Goal: Task Accomplishment & Management: Use online tool/utility

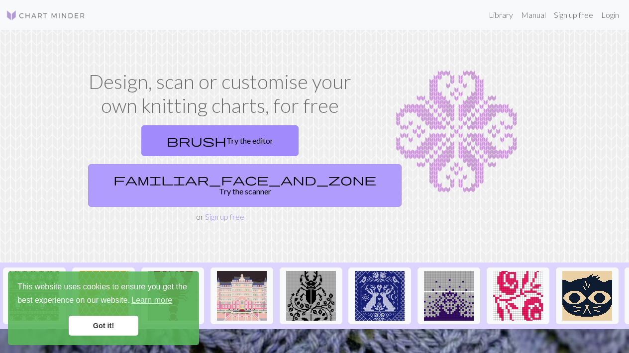
click at [294, 164] on link "familiar_face_and_zone Try the scanner" at bounding box center [244, 185] width 313 height 43
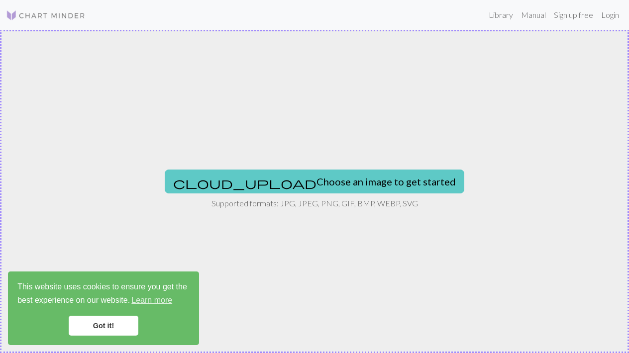
click at [289, 180] on button "cloud_upload Choose an image to get started" at bounding box center [314, 182] width 299 height 24
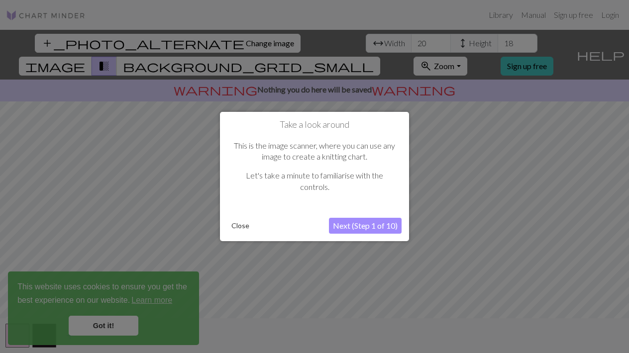
click at [360, 224] on button "Next (Step 1 of 10)" at bounding box center [365, 226] width 73 height 16
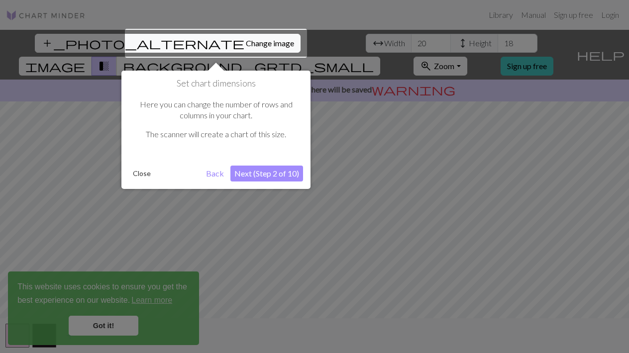
click at [193, 46] on div at bounding box center [216, 43] width 182 height 29
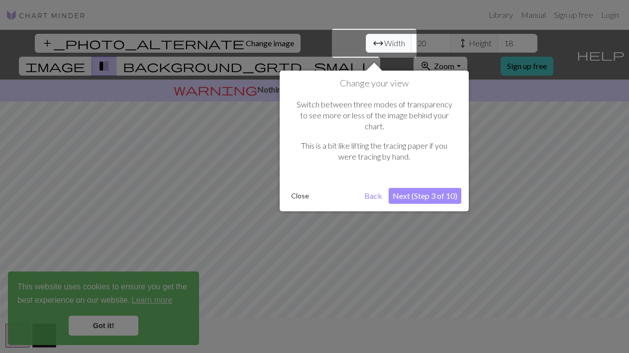
click at [193, 42] on div at bounding box center [314, 176] width 629 height 353
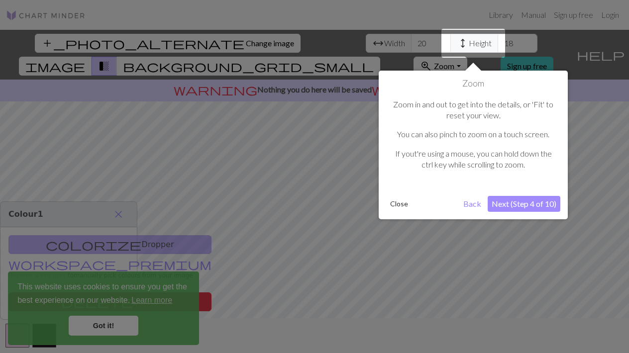
click at [197, 60] on div at bounding box center [314, 176] width 629 height 353
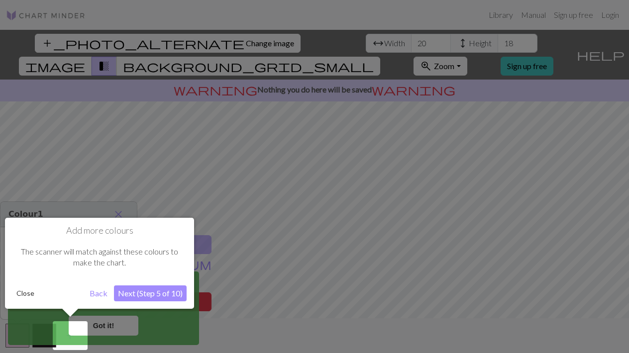
click at [170, 113] on div at bounding box center [314, 176] width 629 height 353
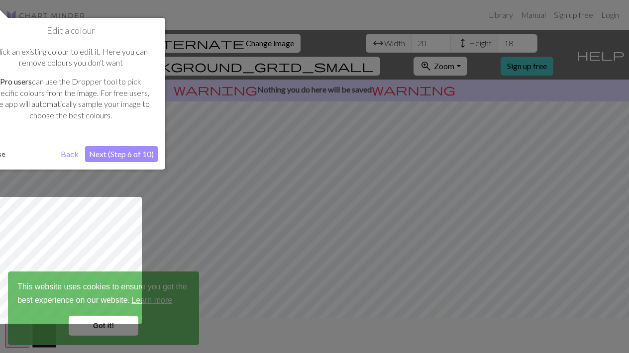
click at [180, 94] on div at bounding box center [314, 176] width 629 height 353
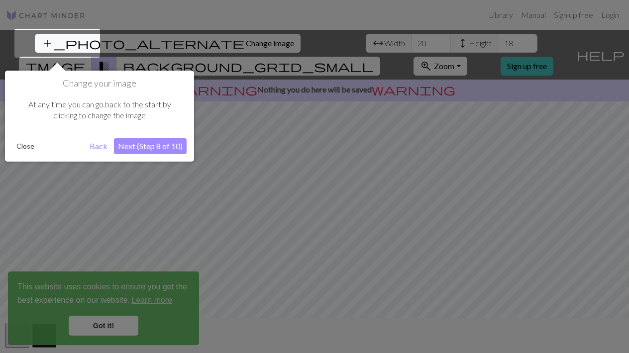
click at [215, 77] on div at bounding box center [314, 176] width 629 height 353
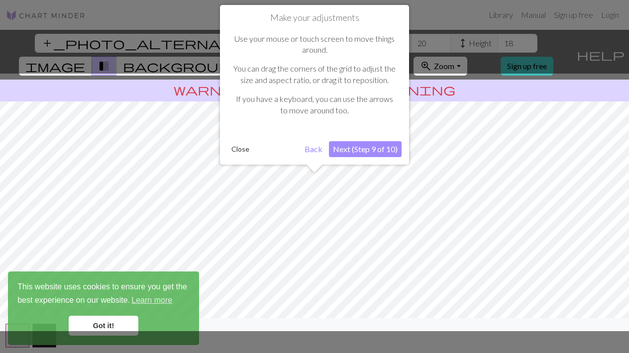
click at [180, 142] on div at bounding box center [314, 203] width 639 height 258
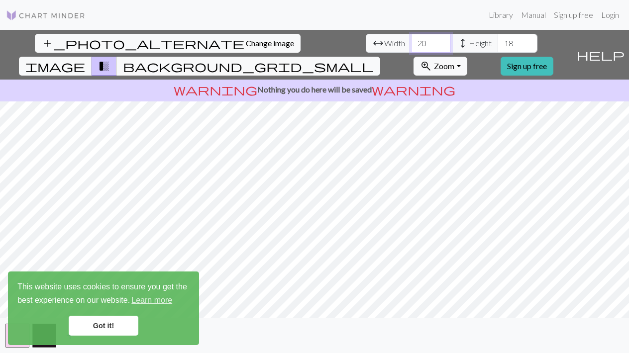
click at [411, 42] on input "20" at bounding box center [431, 43] width 40 height 19
type input "2"
type input "5"
type input "40"
click at [497, 38] on input "18" at bounding box center [517, 43] width 40 height 19
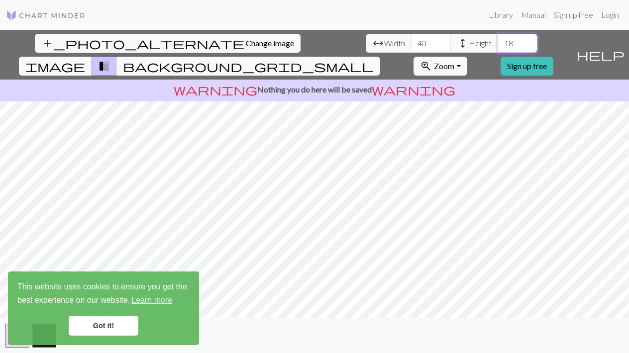
click at [497, 38] on input "18" at bounding box center [517, 43] width 40 height 19
type input "60"
click at [85, 59] on span "image" at bounding box center [55, 66] width 60 height 14
click at [407, 31] on div "add_photo_alternate Change image arrow_range Width 40 height Height 60 image tr…" at bounding box center [286, 55] width 572 height 50
click at [374, 59] on span "background_grid_small" at bounding box center [248, 66] width 251 height 14
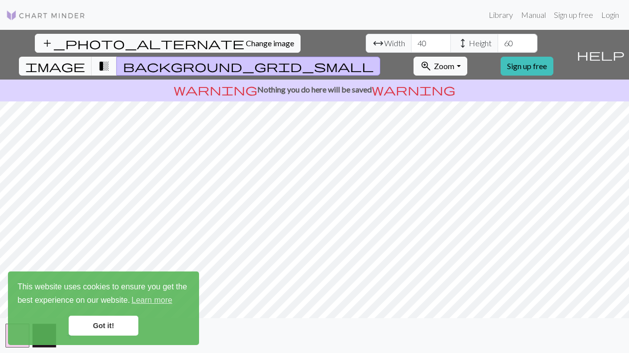
click at [110, 59] on span "transition_fade" at bounding box center [104, 66] width 12 height 14
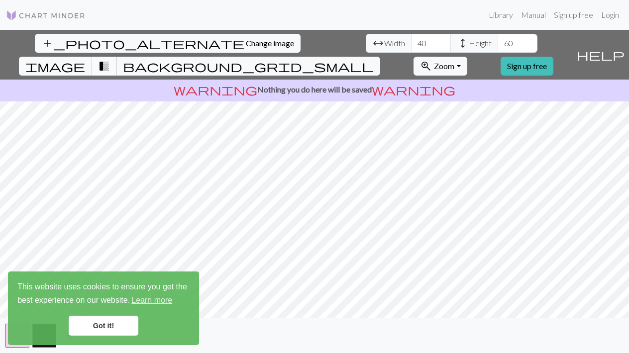
click at [117, 57] on button "transition_fade" at bounding box center [104, 66] width 25 height 19
click at [110, 59] on span "transition_fade" at bounding box center [104, 66] width 12 height 14
click at [497, 40] on input "60" at bounding box center [517, 43] width 40 height 19
type input "2"
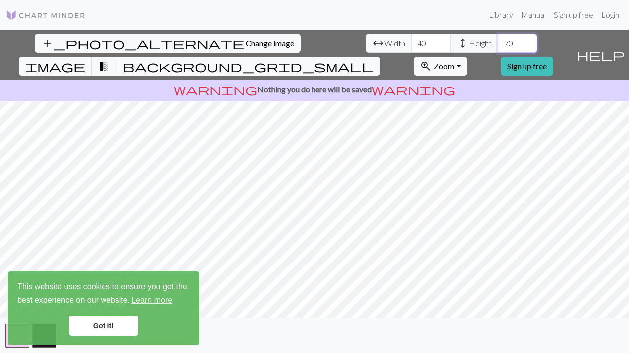
type input "70"
click at [116, 326] on link "Got it!" at bounding box center [104, 326] width 70 height 20
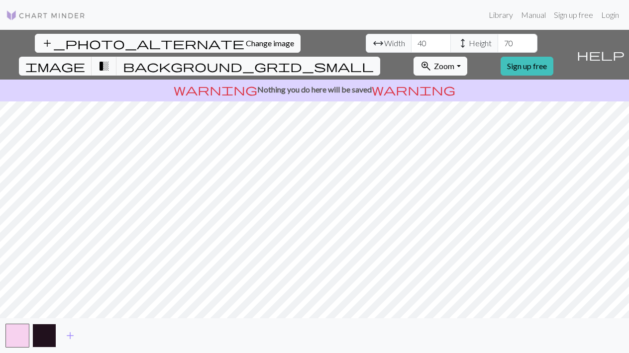
click at [43, 338] on button "button" at bounding box center [44, 336] width 24 height 24
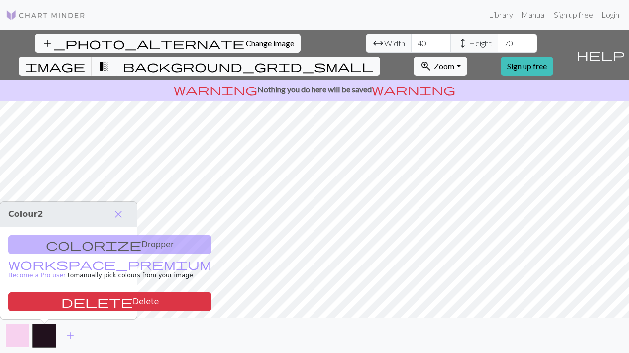
click at [19, 336] on button "button" at bounding box center [17, 336] width 24 height 24
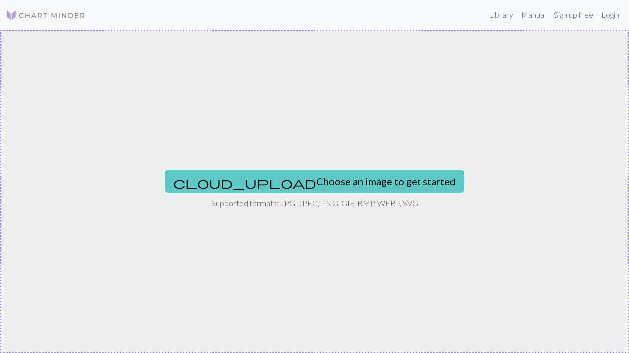
click at [277, 182] on button "cloud_upload Choose an image to get started" at bounding box center [314, 182] width 299 height 24
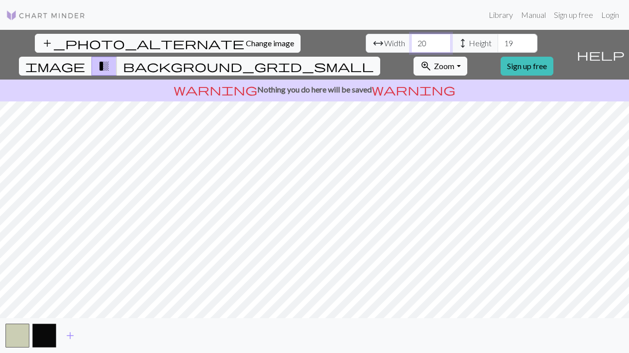
click at [411, 39] on input "20" at bounding box center [431, 43] width 40 height 19
type input "40"
click at [497, 43] on input "19" at bounding box center [517, 43] width 40 height 19
type input "1"
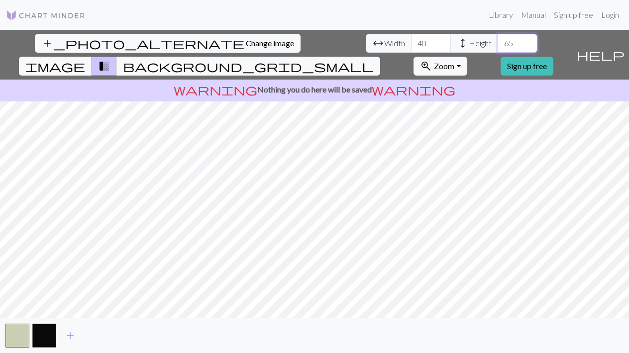
type input "65"
click at [380, 57] on button "background_grid_small" at bounding box center [248, 66] width 264 height 19
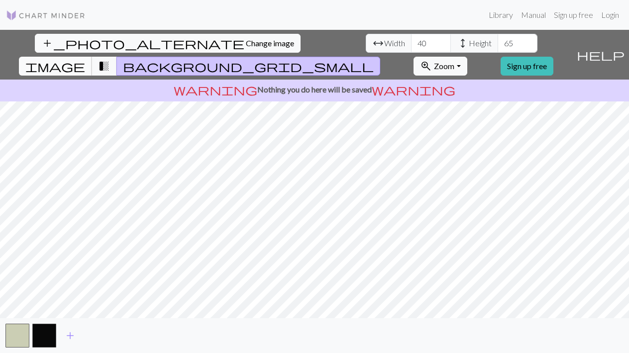
click at [85, 59] on span "image" at bounding box center [55, 66] width 60 height 14
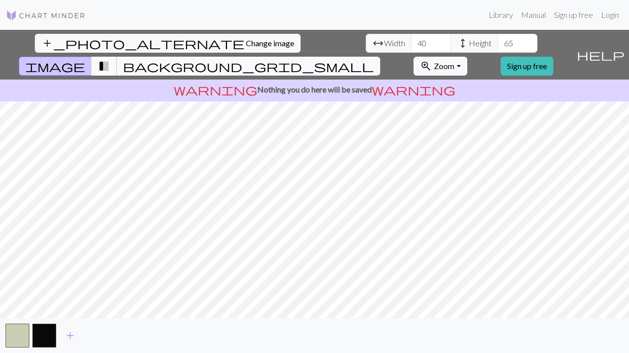
click at [110, 59] on span "transition_fade" at bounding box center [104, 66] width 12 height 14
click at [374, 59] on span "background_grid_small" at bounding box center [248, 66] width 251 height 14
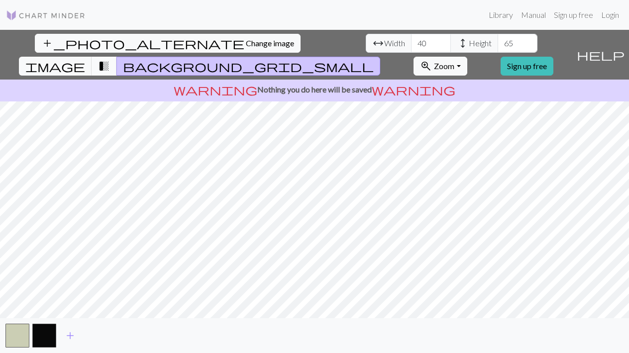
click at [110, 59] on span "transition_fade" at bounding box center [104, 66] width 12 height 14
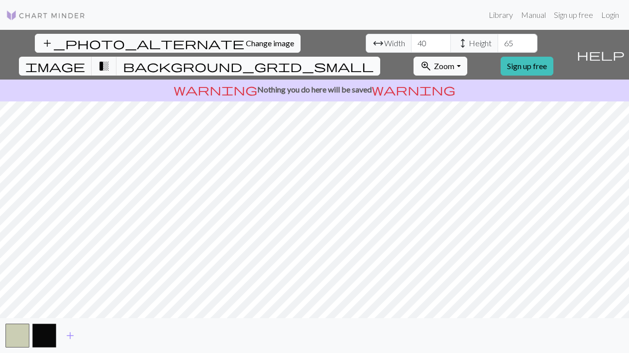
click at [374, 59] on span "background_grid_small" at bounding box center [248, 66] width 251 height 14
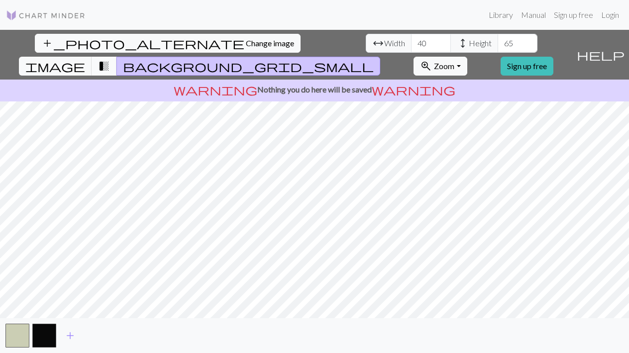
click at [110, 59] on span "transition_fade" at bounding box center [104, 66] width 12 height 14
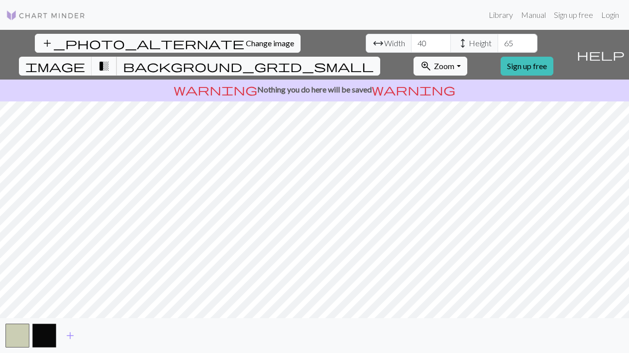
click at [110, 59] on span "transition_fade" at bounding box center [104, 66] width 12 height 14
click at [19, 343] on button "button" at bounding box center [17, 336] width 24 height 24
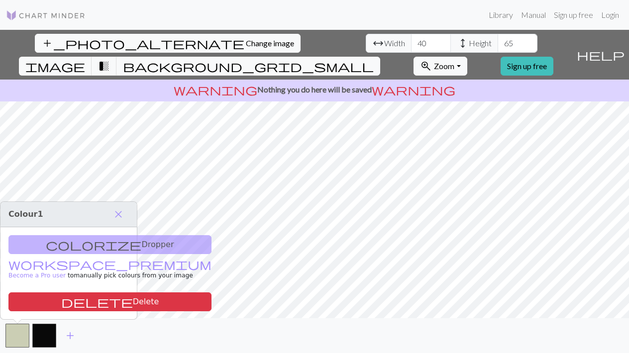
click at [70, 245] on div "colorize Dropper workspace_premium Become a Pro user to manually pick colours f…" at bounding box center [68, 273] width 136 height 92
click at [116, 213] on span "close" at bounding box center [118, 214] width 12 height 14
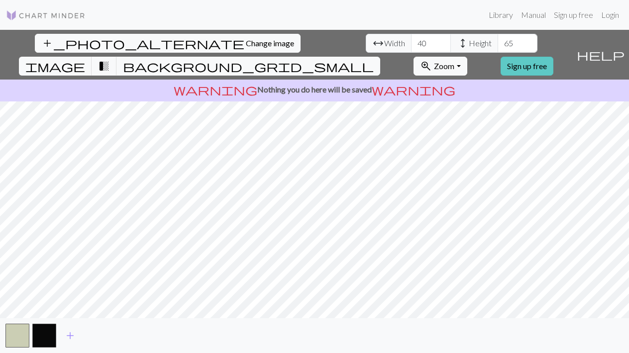
click at [547, 57] on link "Sign up free" at bounding box center [526, 66] width 53 height 19
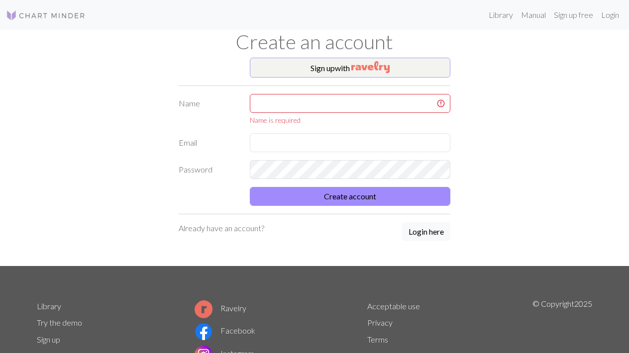
click at [338, 71] on button "Sign up with" at bounding box center [350, 68] width 201 height 20
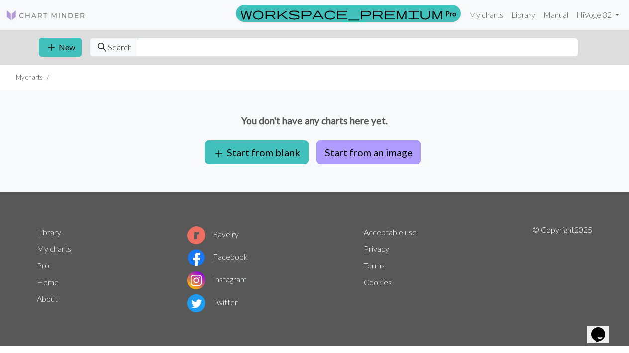
click at [355, 153] on button "Start from an image" at bounding box center [368, 152] width 104 height 24
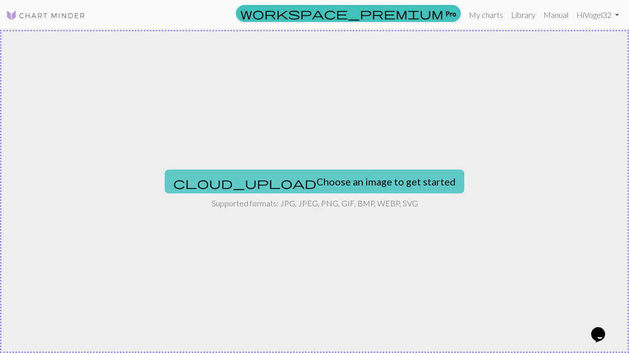
click at [270, 180] on button "cloud_upload Choose an image to get started" at bounding box center [314, 182] width 299 height 24
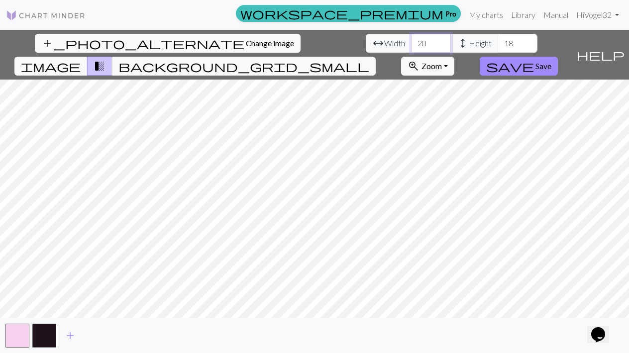
click at [411, 43] on input "20" at bounding box center [431, 43] width 40 height 19
click at [411, 41] on input "20" at bounding box center [431, 43] width 40 height 19
type input "2"
type input "40"
click at [497, 43] on input "18" at bounding box center [517, 43] width 40 height 19
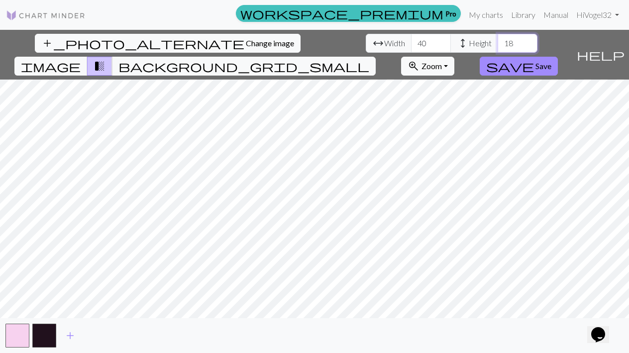
click at [497, 43] on input "18" at bounding box center [517, 43] width 40 height 19
type input "65"
click at [369, 59] on span "background_grid_small" at bounding box center [243, 66] width 251 height 14
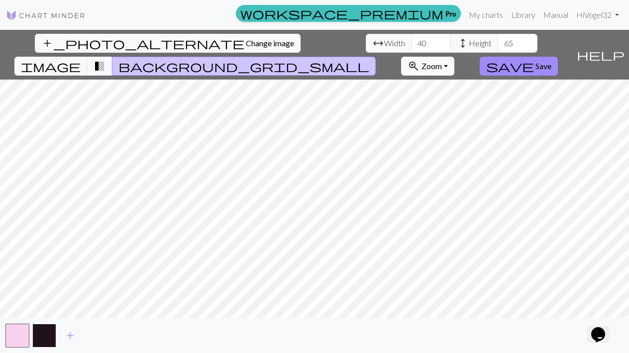
click at [48, 334] on button "button" at bounding box center [44, 336] width 24 height 24
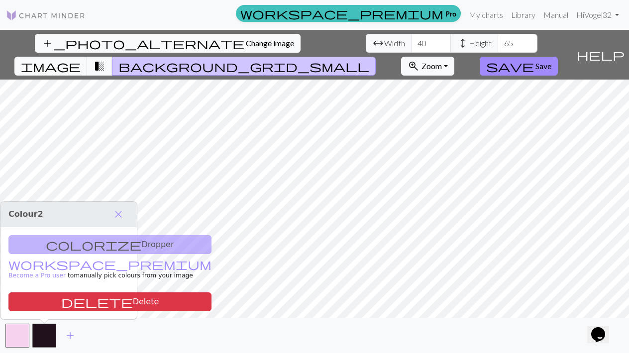
click at [76, 250] on div "colorize Dropper workspace_premium Become a Pro user to manually pick colours f…" at bounding box center [68, 273] width 136 height 92
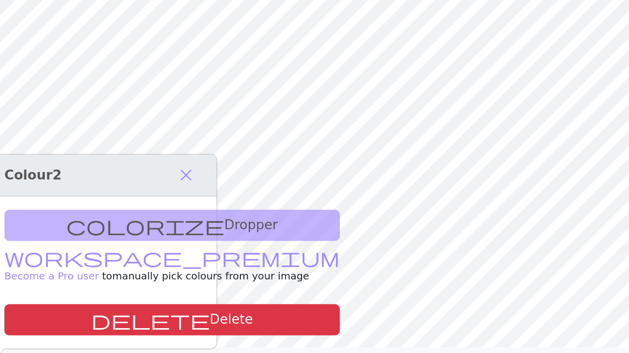
click at [84, 227] on div "colorize Dropper workspace_premium Become a Pro user to manually pick colours f…" at bounding box center [116, 273] width 136 height 92
click at [160, 207] on span "close" at bounding box center [166, 214] width 12 height 14
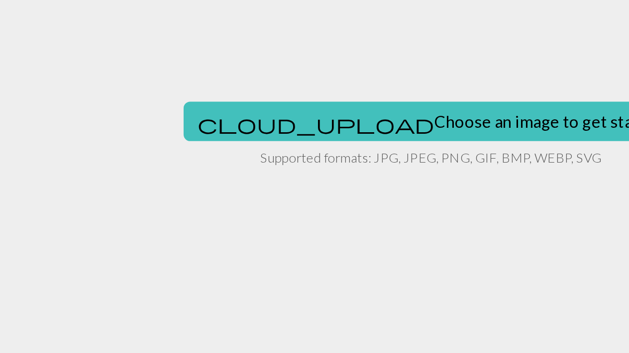
scroll to position [108, 54]
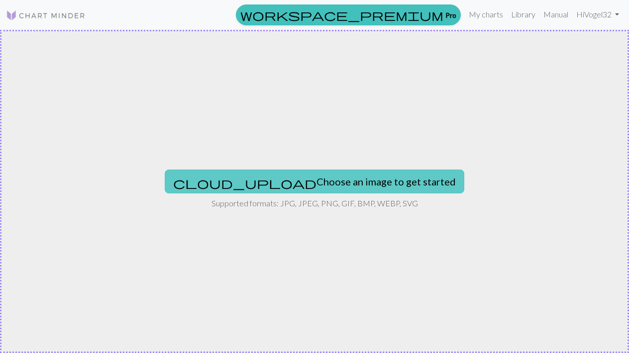
click at [333, 179] on button "cloud_upload Choose an image to get started" at bounding box center [314, 182] width 299 height 24
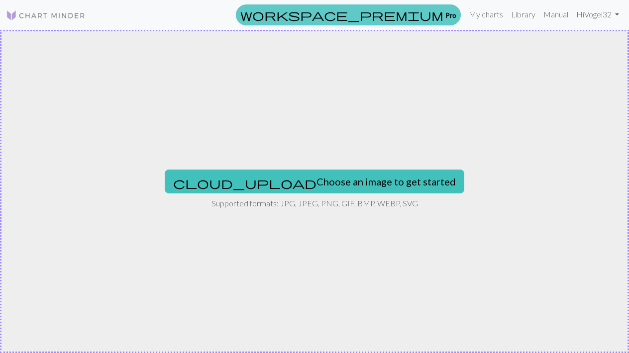
click at [439, 13] on span "workspace_premium" at bounding box center [341, 15] width 203 height 14
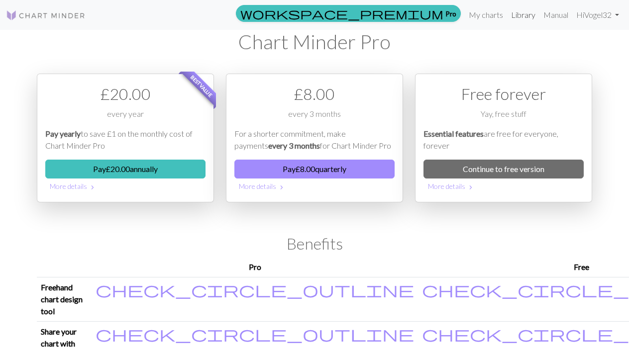
click at [519, 13] on link "Library" at bounding box center [523, 15] width 32 height 20
click at [516, 12] on link "Library" at bounding box center [523, 15] width 32 height 20
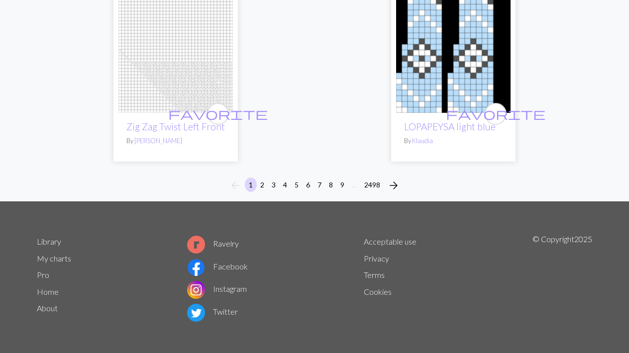
scroll to position [3394, 0]
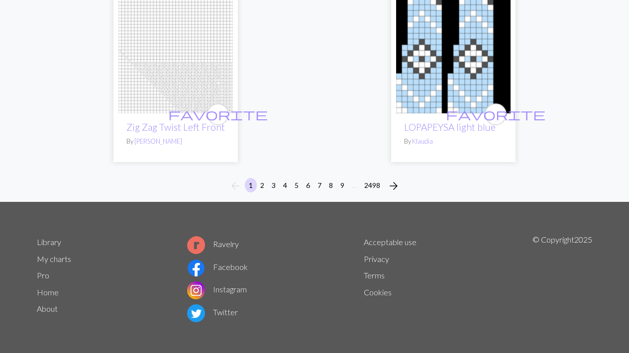
click at [260, 180] on button "2" at bounding box center [262, 185] width 12 height 14
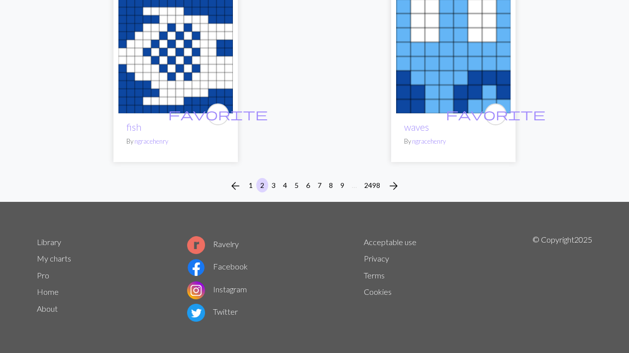
scroll to position [3445, 0]
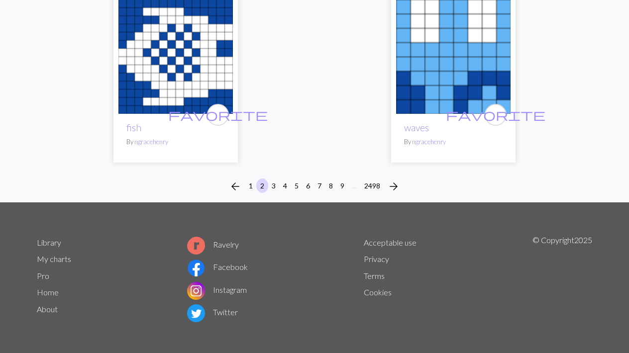
click at [283, 180] on button "4" at bounding box center [285, 186] width 12 height 14
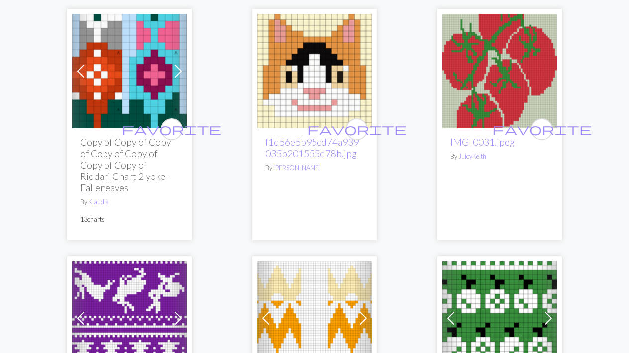
scroll to position [1309, 0]
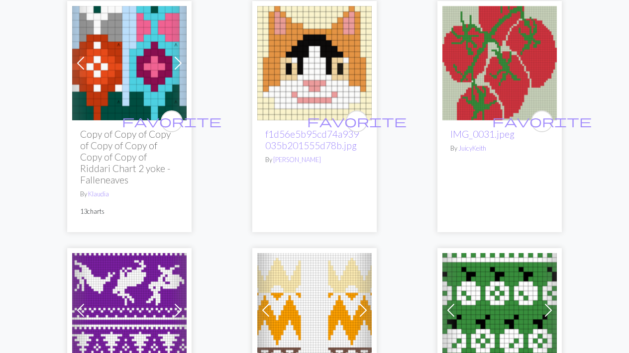
click at [508, 97] on img at bounding box center [499, 63] width 114 height 114
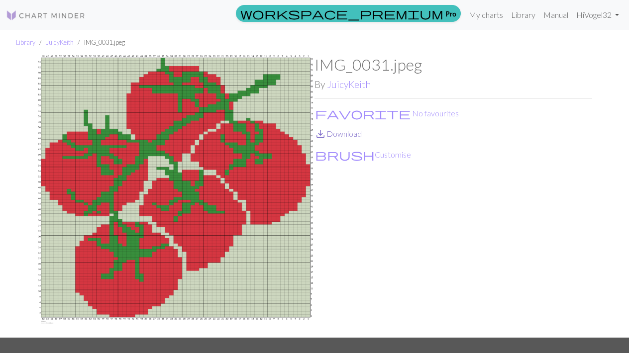
click at [339, 132] on link "save_alt Download" at bounding box center [337, 133] width 47 height 9
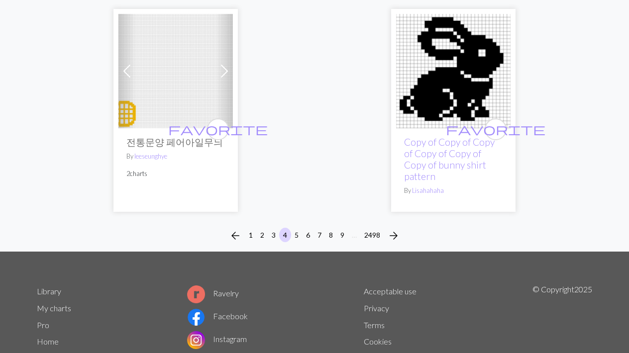
scroll to position [3382, 0]
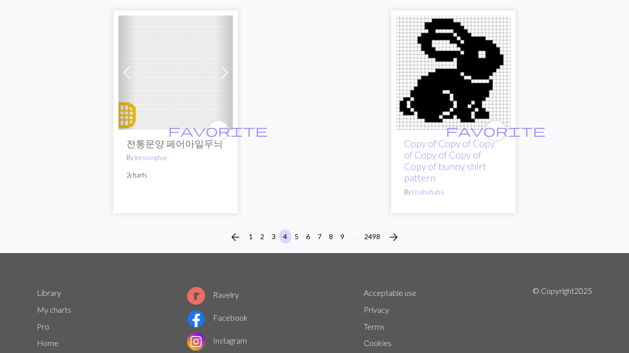
click at [296, 232] on button "5" at bounding box center [296, 236] width 12 height 14
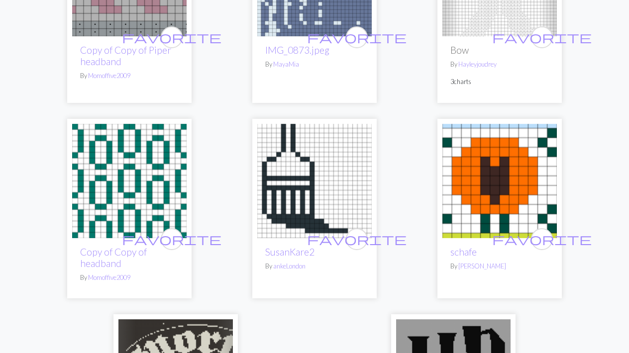
scroll to position [3434, 0]
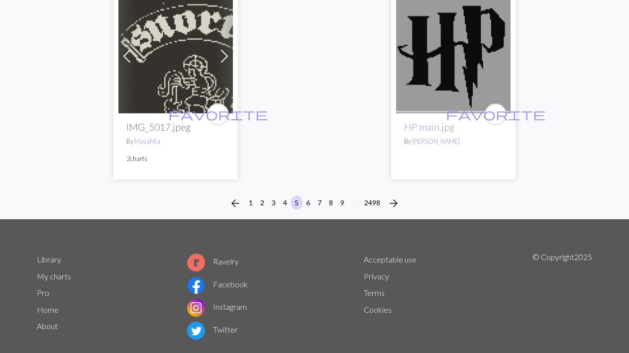
click at [308, 195] on button "6" at bounding box center [308, 202] width 12 height 14
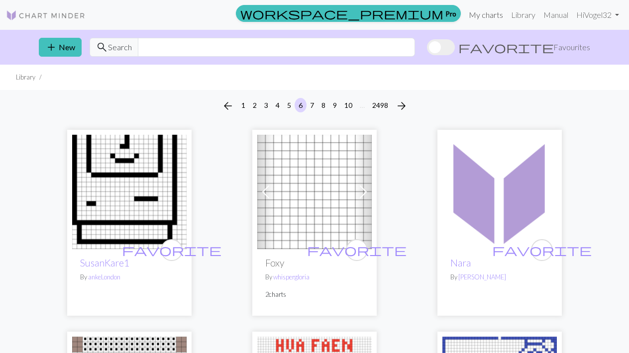
click at [482, 11] on link "My charts" at bounding box center [486, 15] width 42 height 20
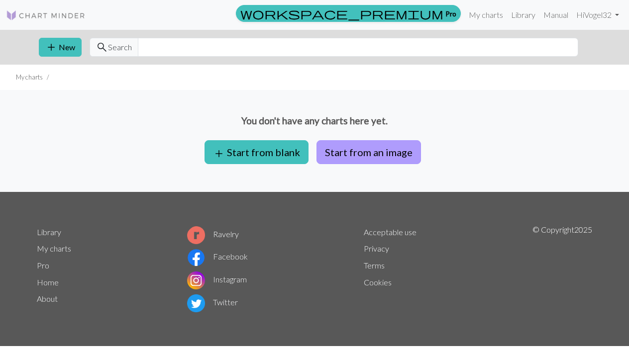
click at [353, 150] on button "Start from an image" at bounding box center [368, 152] width 104 height 24
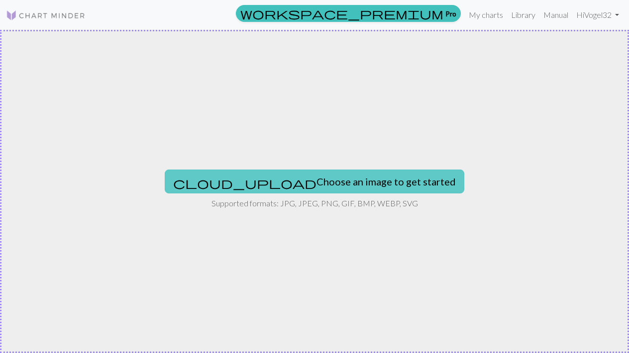
click at [309, 178] on button "cloud_upload Choose an image to get started" at bounding box center [314, 182] width 299 height 24
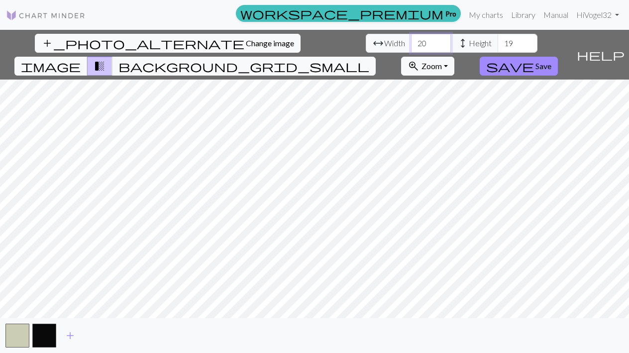
click at [411, 43] on input "20" at bounding box center [431, 43] width 40 height 19
type input "5"
type input "40"
click at [497, 45] on input "19" at bounding box center [517, 43] width 40 height 19
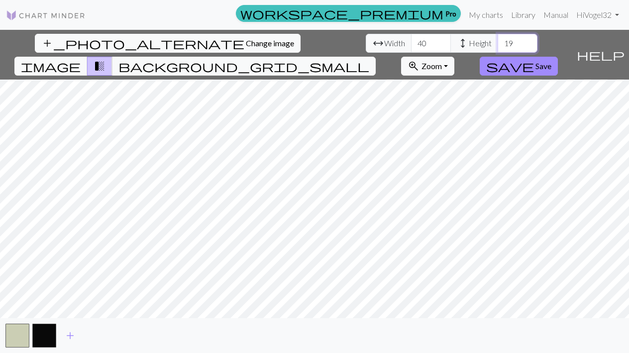
click at [497, 45] on input "19" at bounding box center [517, 43] width 40 height 19
type input "6"
type input "50"
click at [534, 59] on span "save" at bounding box center [510, 66] width 48 height 14
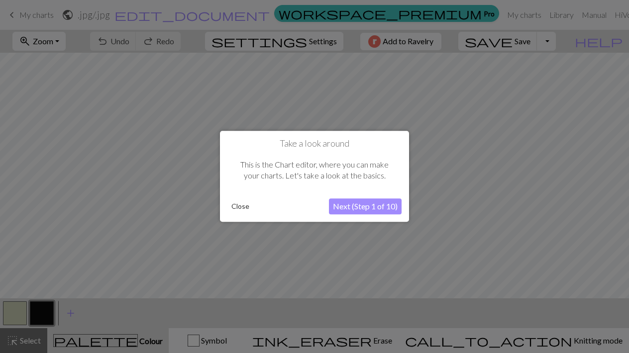
click at [310, 236] on div at bounding box center [314, 176] width 629 height 353
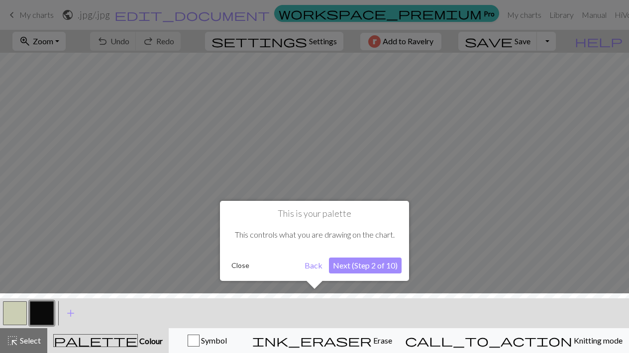
click at [309, 160] on div at bounding box center [314, 176] width 629 height 353
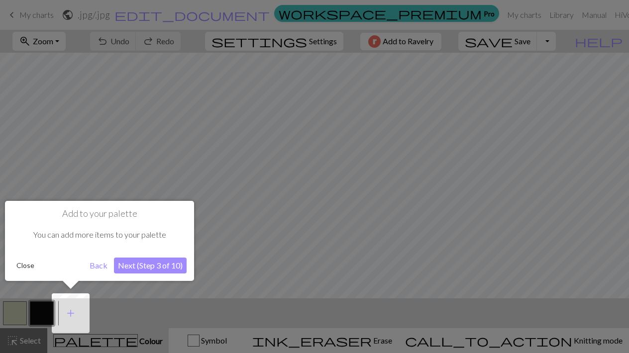
click at [275, 177] on div at bounding box center [314, 176] width 629 height 353
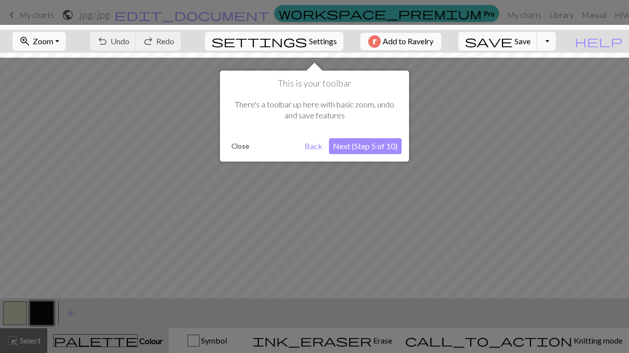
click at [272, 215] on div at bounding box center [314, 176] width 629 height 353
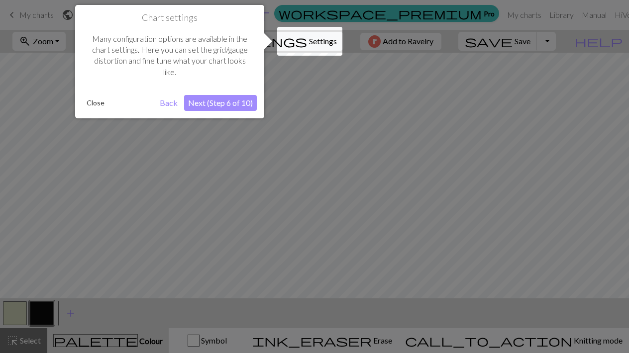
click at [271, 215] on div at bounding box center [314, 176] width 629 height 353
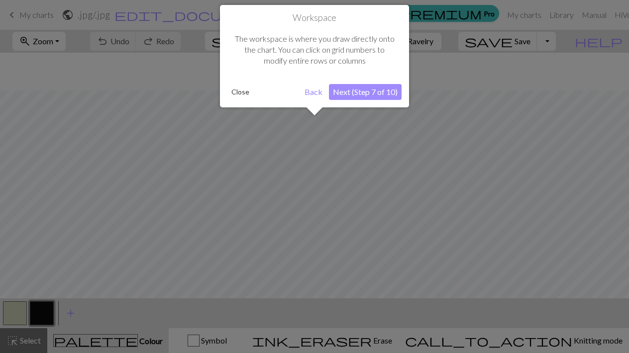
scroll to position [38, 0]
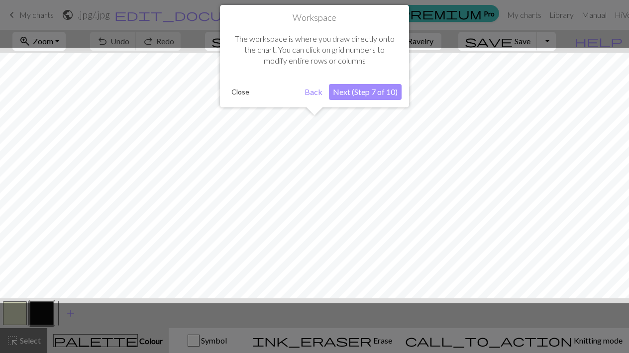
click at [299, 168] on div at bounding box center [314, 176] width 639 height 256
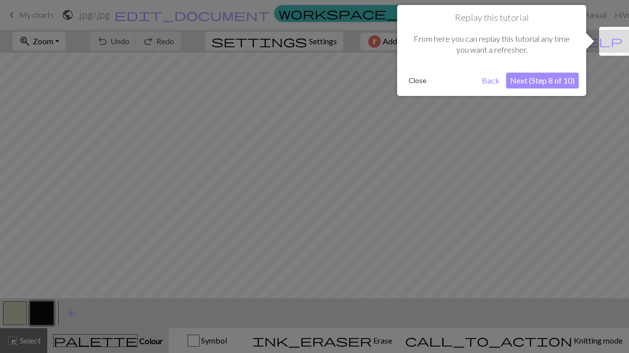
click at [299, 168] on div at bounding box center [314, 176] width 629 height 353
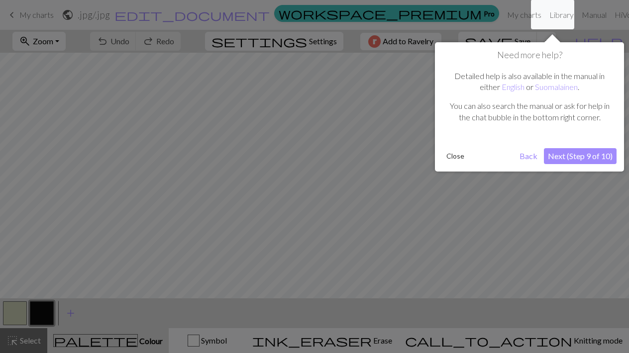
click at [299, 168] on div at bounding box center [314, 176] width 629 height 353
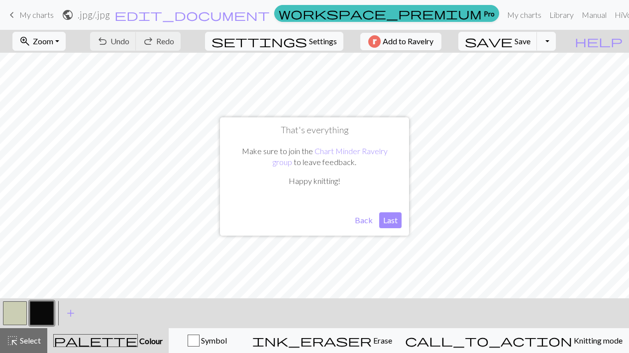
click at [368, 219] on button "Back" at bounding box center [364, 220] width 26 height 16
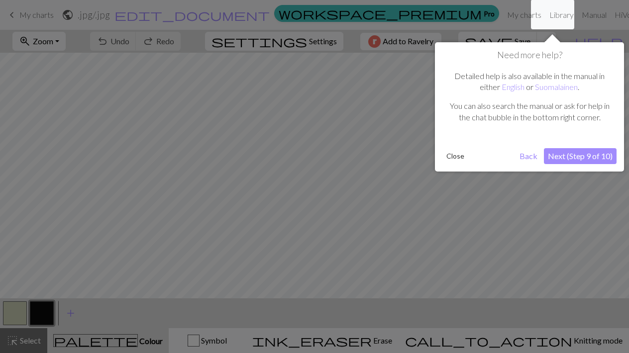
click at [392, 176] on div at bounding box center [314, 176] width 629 height 353
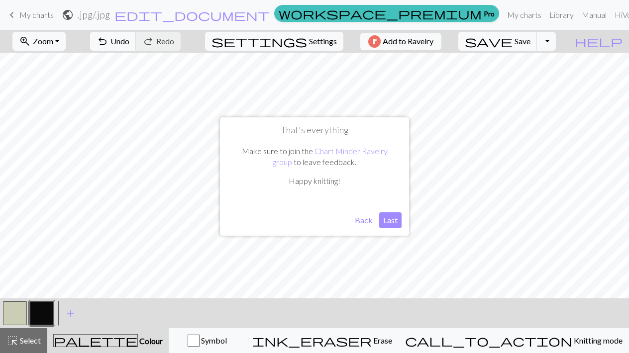
click at [368, 222] on button "Back" at bounding box center [364, 220] width 26 height 16
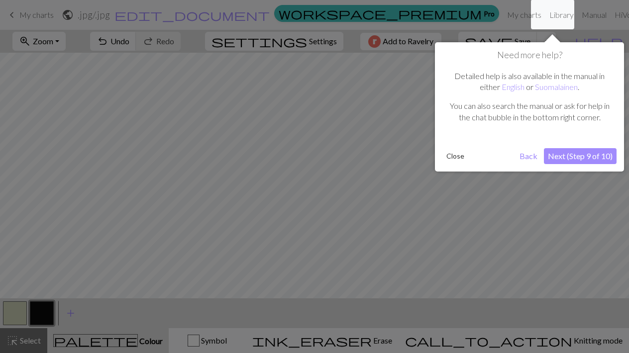
click at [528, 156] on button "Back" at bounding box center [528, 156] width 26 height 16
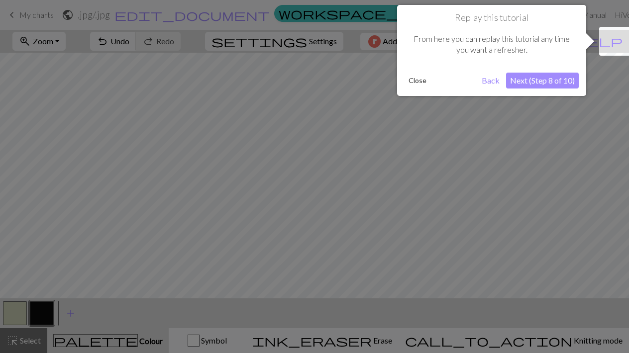
click at [468, 144] on div at bounding box center [314, 176] width 629 height 353
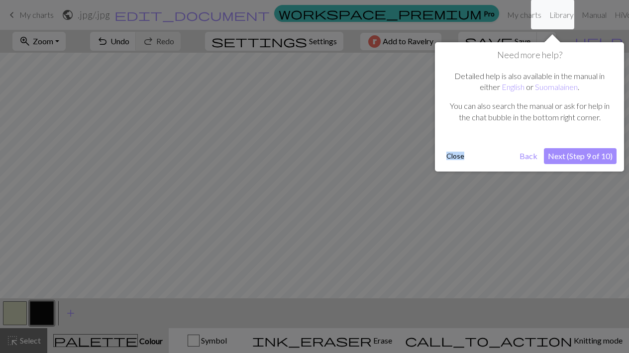
click at [468, 145] on div "Need more help? Detailed help is also available in the manual in either English…" at bounding box center [529, 106] width 189 height 129
click at [370, 182] on div at bounding box center [314, 176] width 629 height 353
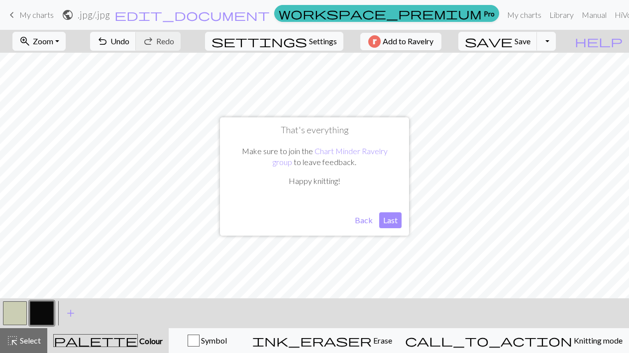
click at [387, 220] on button "Last" at bounding box center [390, 220] width 22 height 16
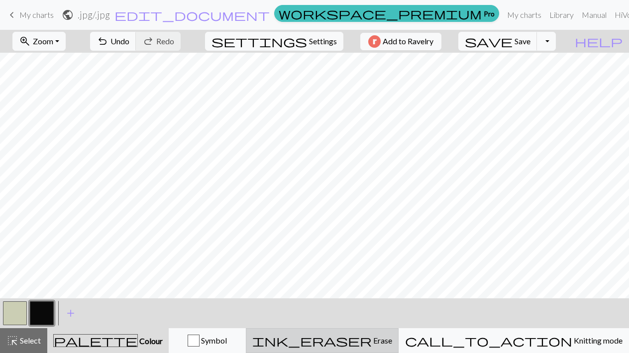
click at [392, 342] on span "Erase" at bounding box center [382, 340] width 20 height 9
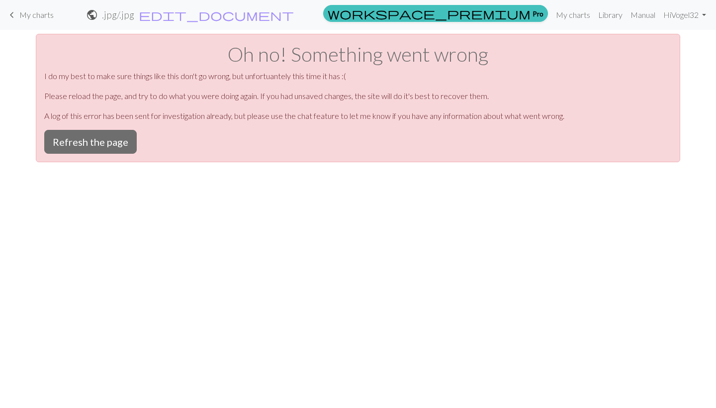
scroll to position [0, 0]
click at [108, 141] on button "Refresh the page" at bounding box center [90, 142] width 93 height 24
click at [81, 146] on button "Refresh the page" at bounding box center [90, 142] width 93 height 24
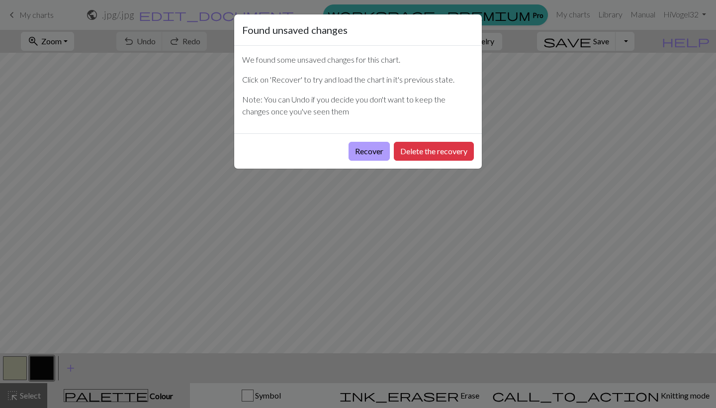
click at [375, 153] on button "Recover" at bounding box center [369, 151] width 41 height 19
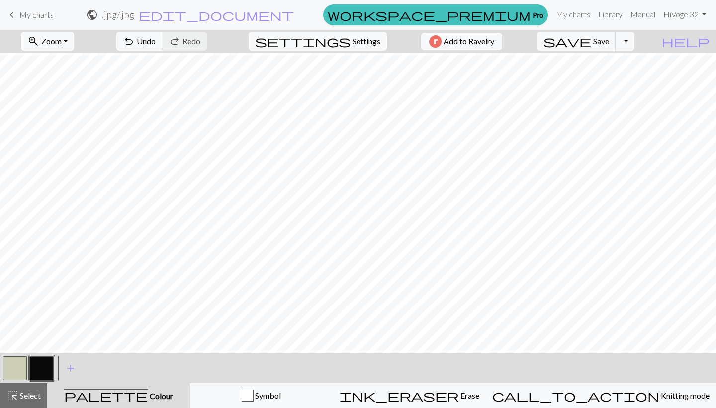
scroll to position [242, 0]
click at [281, 398] on span "Symbol" at bounding box center [267, 394] width 27 height 9
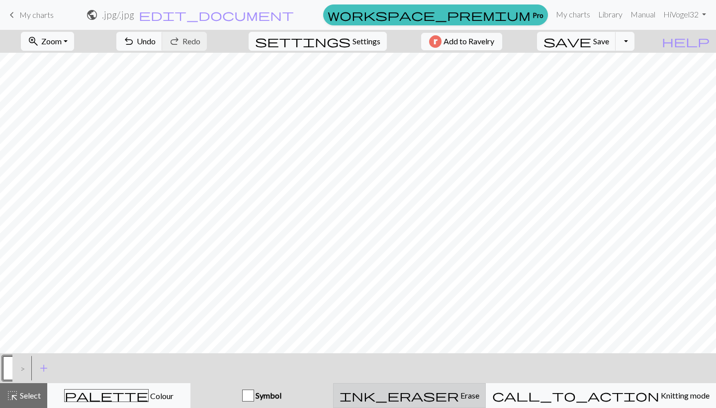
click at [447, 391] on div "ink_eraser Erase Erase" at bounding box center [410, 395] width 140 height 12
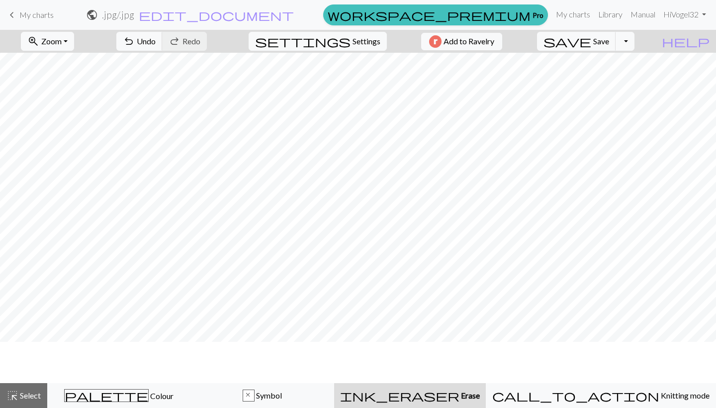
scroll to position [76, 0]
click at [441, 394] on div "ink_eraser Erase Erase" at bounding box center [410, 395] width 140 height 12
click at [327, 405] on button "x Symbol" at bounding box center [263, 395] width 144 height 25
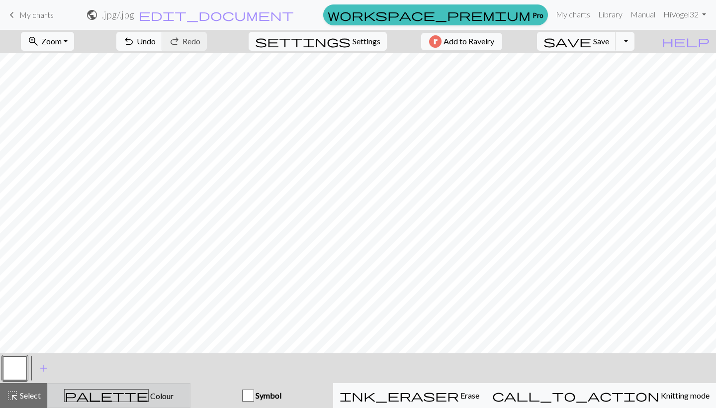
click at [149, 399] on span "Colour" at bounding box center [161, 395] width 25 height 9
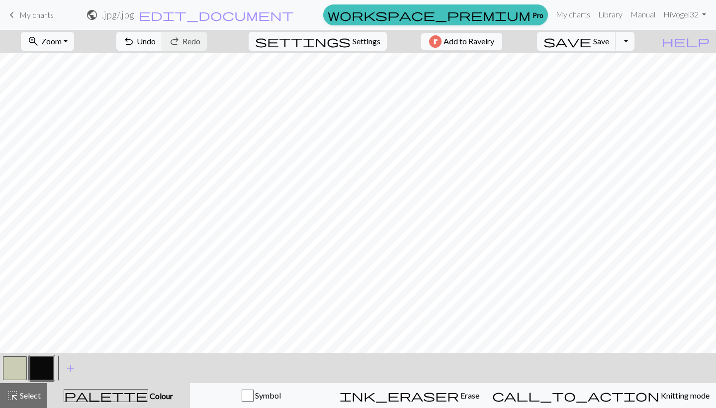
click at [44, 369] on button "button" at bounding box center [42, 368] width 24 height 24
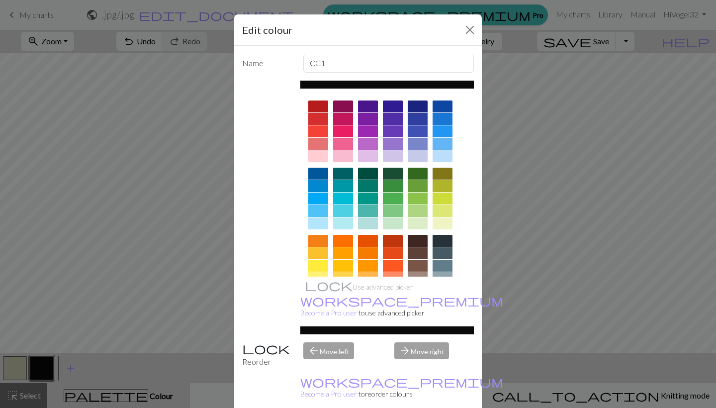
click at [472, 24] on button "Close" at bounding box center [470, 30] width 16 height 16
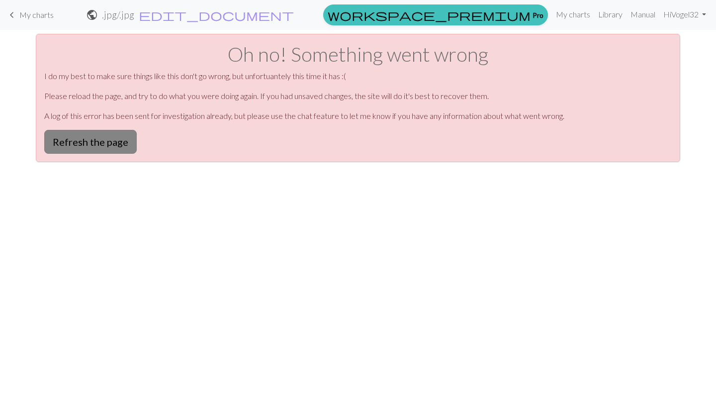
scroll to position [0, 0]
click at [115, 147] on button "Refresh the page" at bounding box center [90, 142] width 93 height 24
click at [115, 144] on button "Refresh the page" at bounding box center [90, 142] width 93 height 24
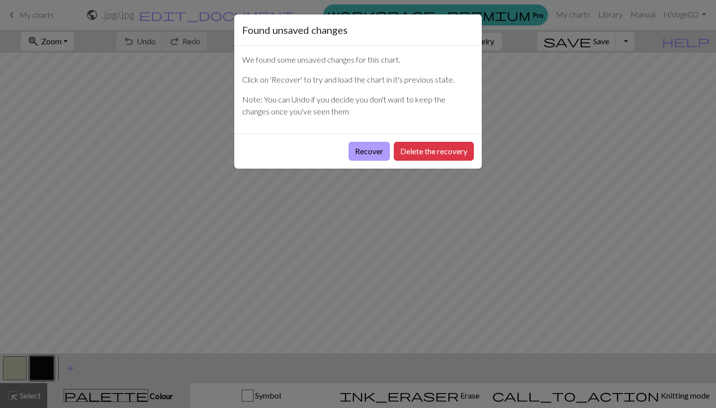
click at [375, 153] on button "Recover" at bounding box center [369, 151] width 41 height 19
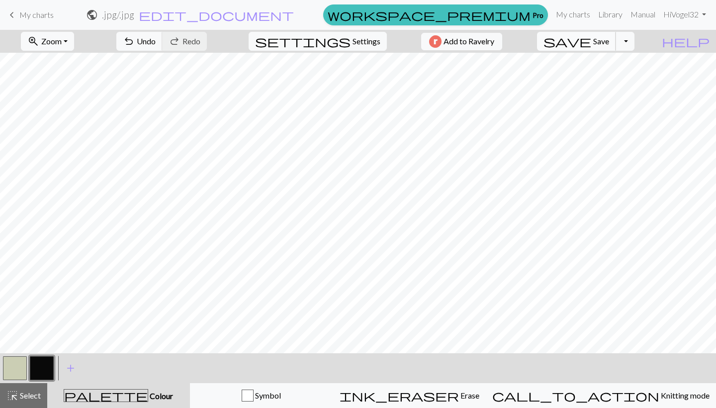
click at [591, 40] on span "save" at bounding box center [568, 41] width 48 height 14
click at [635, 41] on button "Toggle Dropdown" at bounding box center [625, 41] width 19 height 19
click at [612, 78] on button "save_alt Download" at bounding box center [552, 79] width 164 height 16
click at [484, 13] on div "Your download is ready! Download" at bounding box center [358, 29] width 716 height 58
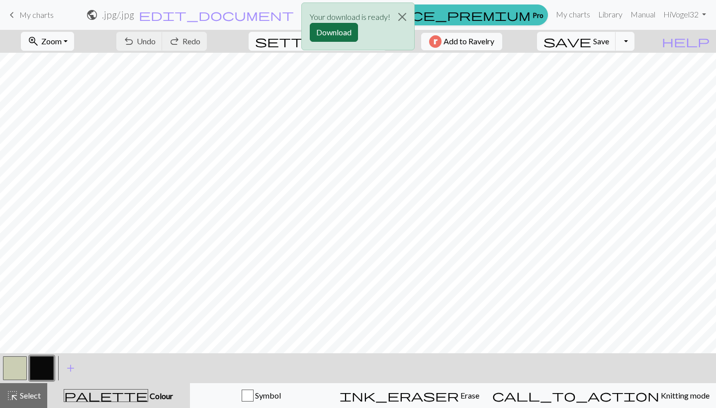
click at [331, 34] on button "Download" at bounding box center [334, 32] width 48 height 19
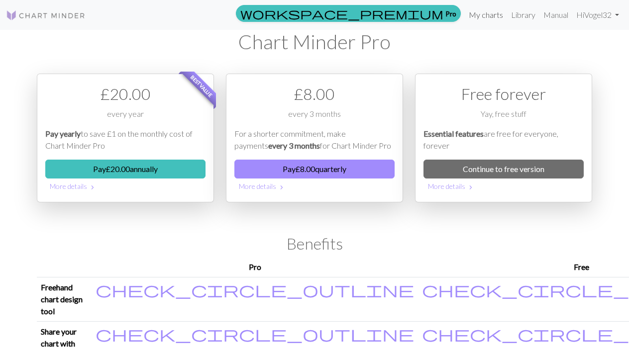
click at [482, 12] on link "My charts" at bounding box center [486, 15] width 42 height 20
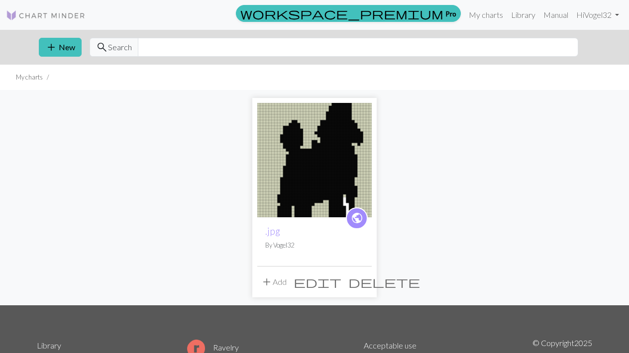
click at [278, 279] on button "add Add" at bounding box center [273, 282] width 33 height 19
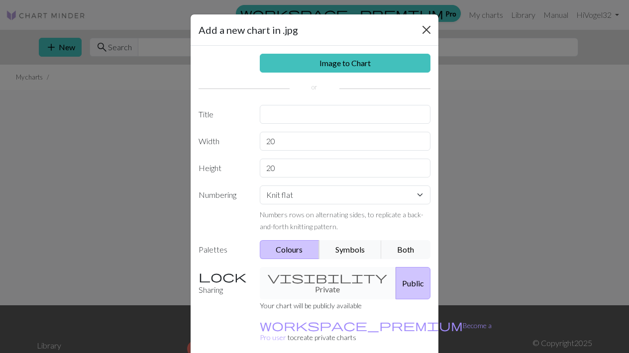
click at [422, 27] on button "Close" at bounding box center [426, 30] width 16 height 16
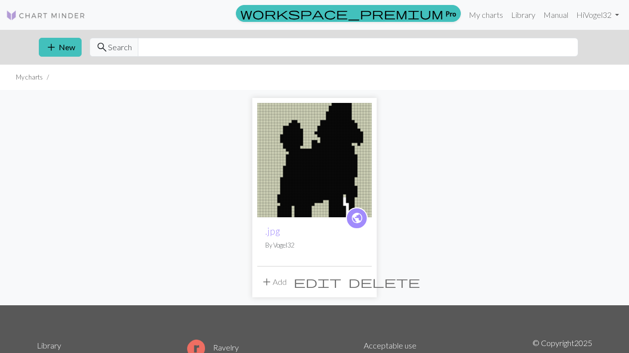
click at [318, 150] on img at bounding box center [314, 160] width 114 height 114
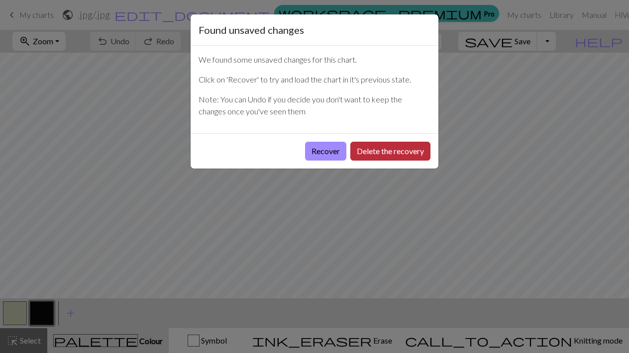
click at [380, 151] on button "Delete the recovery" at bounding box center [390, 151] width 80 height 19
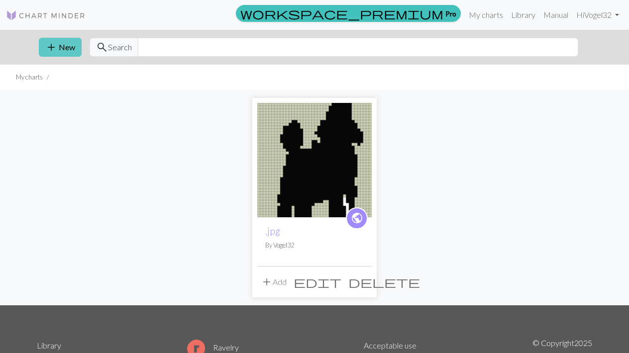
click at [73, 49] on button "add New" at bounding box center [60, 47] width 43 height 19
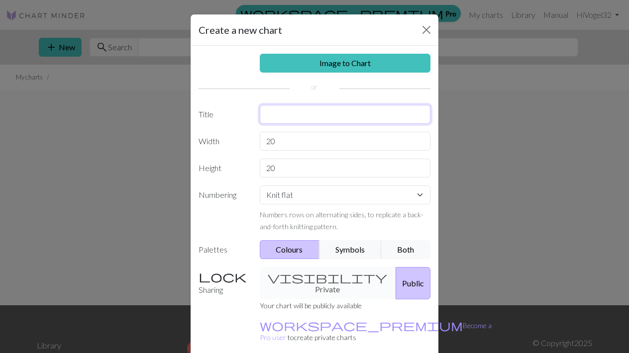
click at [277, 116] on input "text" at bounding box center [345, 114] width 171 height 19
type input "cc"
click at [282, 143] on input "20" at bounding box center [345, 141] width 171 height 19
type input "40"
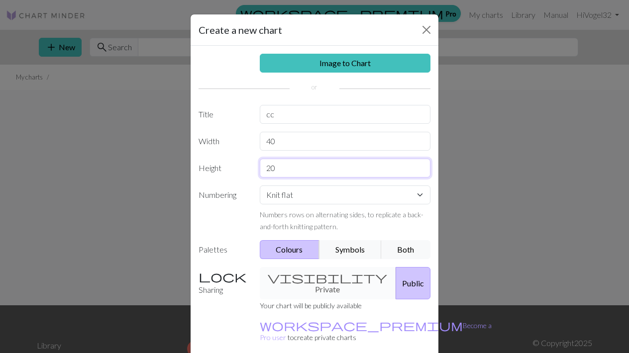
click at [293, 170] on input "20" at bounding box center [345, 168] width 171 height 19
type input "65"
click at [298, 185] on div "Image to Chart Title cc Width 40 Height 65 Numbering Knit flat Knit in the roun…" at bounding box center [314, 206] width 248 height 321
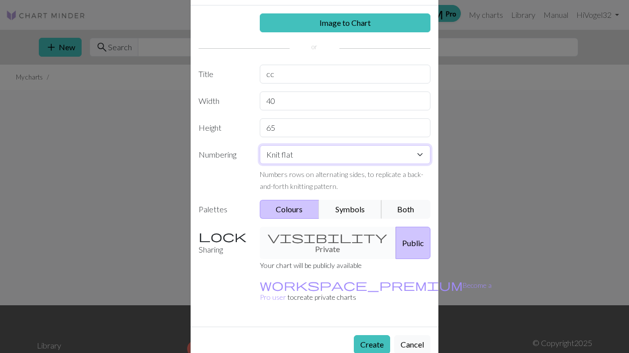
scroll to position [40, 0]
click at [320, 241] on div "visibility Private Public" at bounding box center [345, 243] width 183 height 32
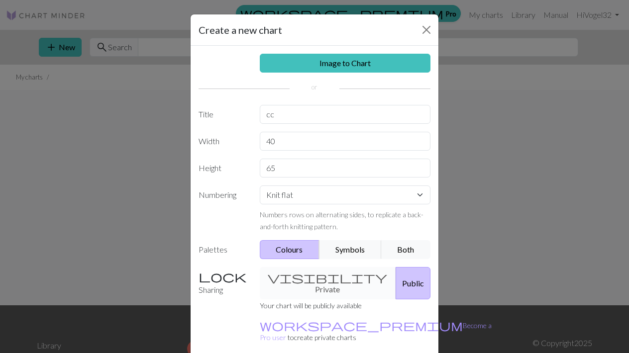
scroll to position [0, 0]
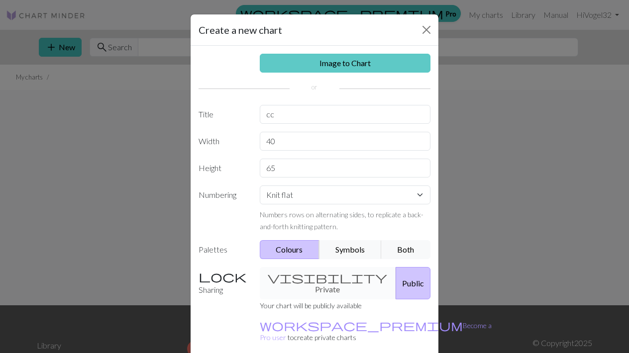
click at [333, 66] on link "Image to Chart" at bounding box center [345, 63] width 171 height 19
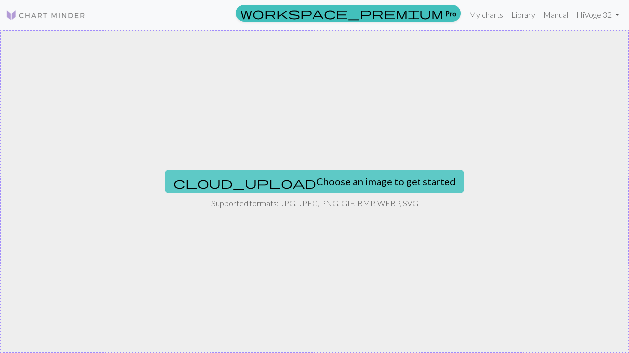
click at [304, 175] on button "cloud_upload Choose an image to get started" at bounding box center [314, 182] width 299 height 24
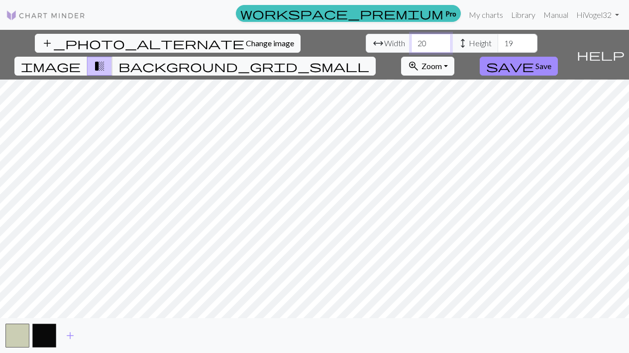
click at [411, 39] on input "20" at bounding box center [431, 43] width 40 height 19
click at [411, 40] on input "20" at bounding box center [431, 43] width 40 height 19
type input "40"
click at [497, 40] on input "19" at bounding box center [517, 43] width 40 height 19
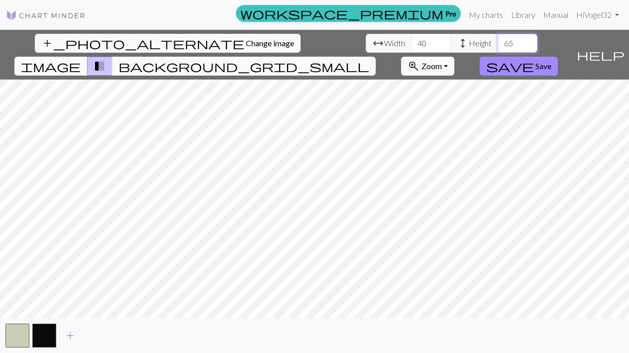
type input "65"
click at [564, 33] on div "add_photo_alternate Change image arrow_range Width 40 height Height 65 image tr…" at bounding box center [286, 55] width 572 height 50
click at [534, 59] on span "save" at bounding box center [510, 66] width 48 height 14
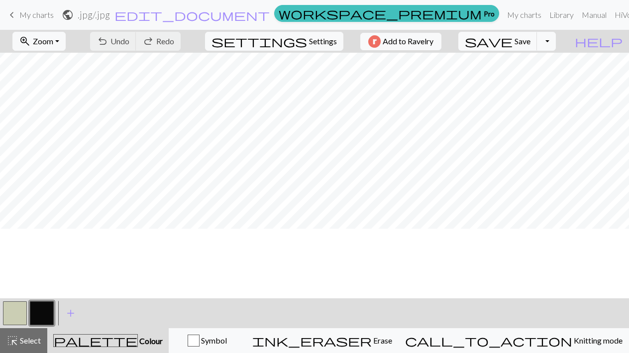
scroll to position [144, 0]
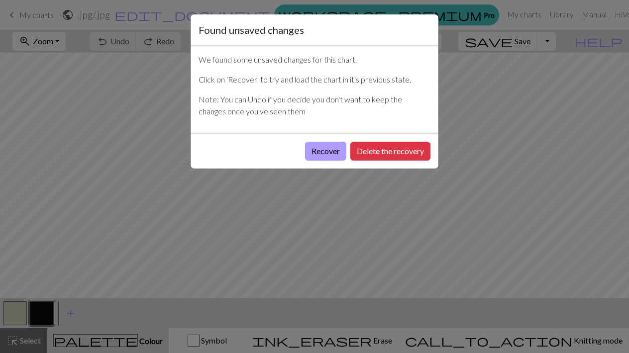
click at [317, 143] on button "Recover" at bounding box center [325, 151] width 41 height 19
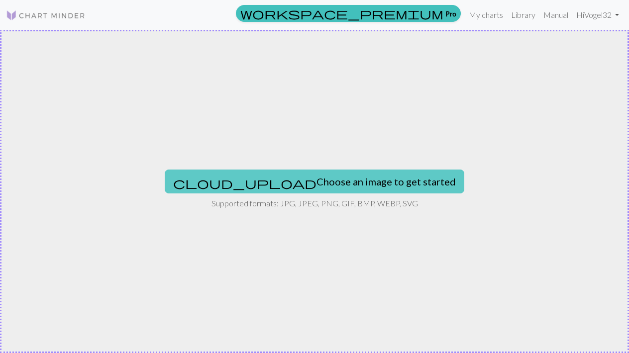
click at [278, 187] on button "cloud_upload Choose an image to get started" at bounding box center [314, 182] width 299 height 24
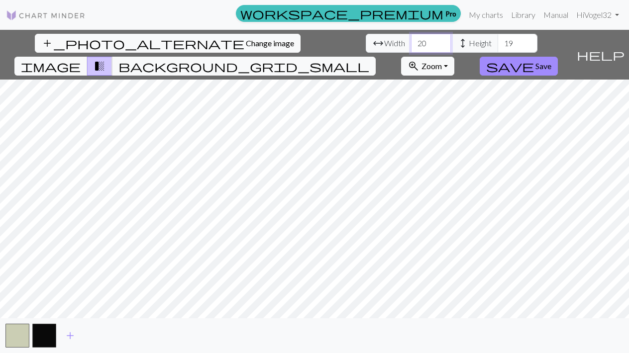
click at [411, 44] on input "20" at bounding box center [431, 43] width 40 height 19
click at [411, 43] on input "20" at bounding box center [431, 43] width 40 height 19
type input "40"
click at [497, 43] on input "19" at bounding box center [517, 43] width 40 height 19
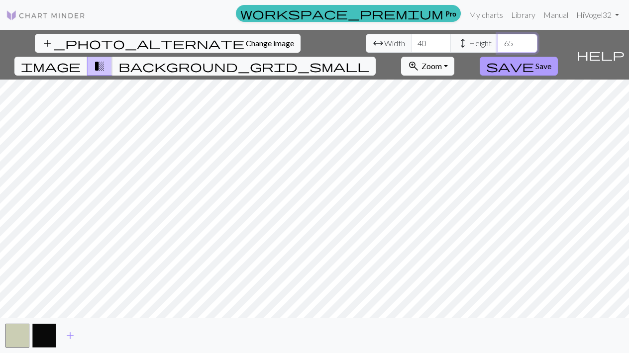
type input "65"
click at [558, 57] on button "save Save" at bounding box center [518, 66] width 78 height 19
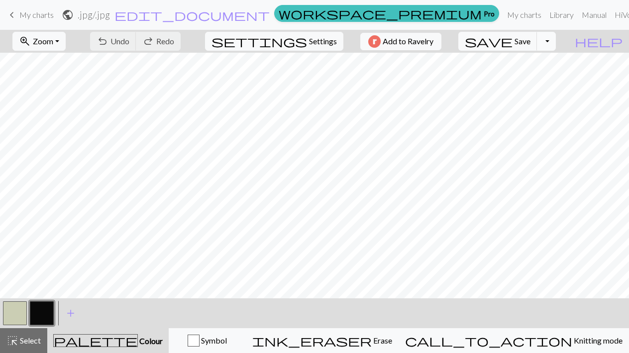
click at [556, 44] on button "Toggle Dropdown" at bounding box center [546, 41] width 19 height 19
click at [522, 76] on button "save_alt Download" at bounding box center [473, 79] width 164 height 16
click at [530, 41] on span "Save" at bounding box center [522, 40] width 16 height 9
click at [556, 42] on button "Toggle Dropdown" at bounding box center [546, 41] width 19 height 19
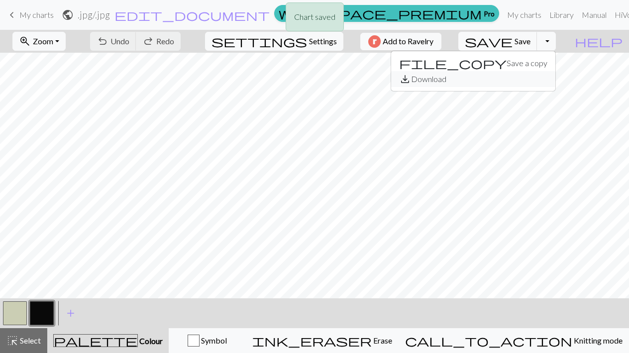
click at [522, 78] on button "save_alt Download" at bounding box center [473, 79] width 164 height 16
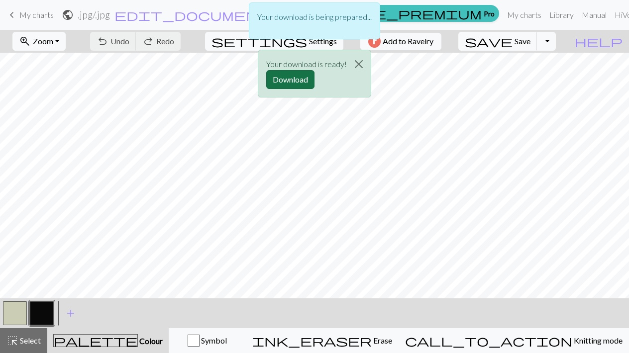
click at [295, 76] on button "Download" at bounding box center [290, 79] width 48 height 19
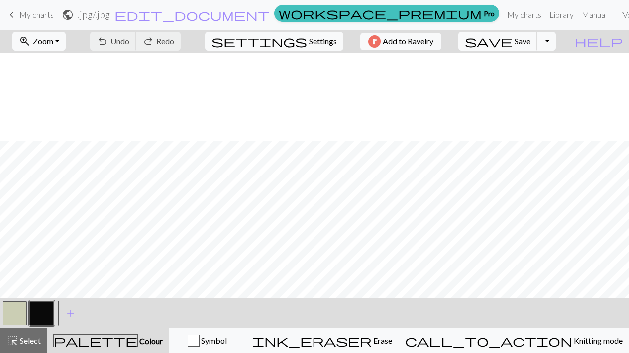
scroll to position [89, 0]
click at [14, 310] on button "button" at bounding box center [15, 313] width 24 height 24
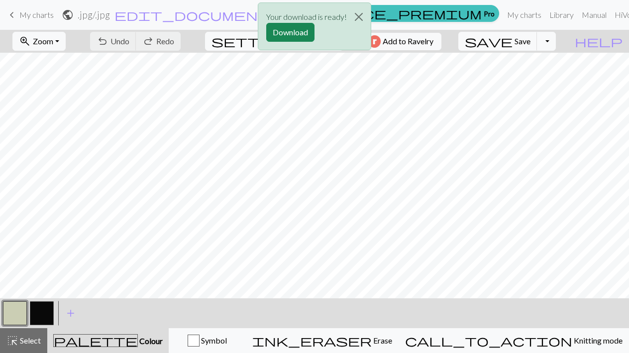
click at [44, 316] on button "button" at bounding box center [42, 313] width 24 height 24
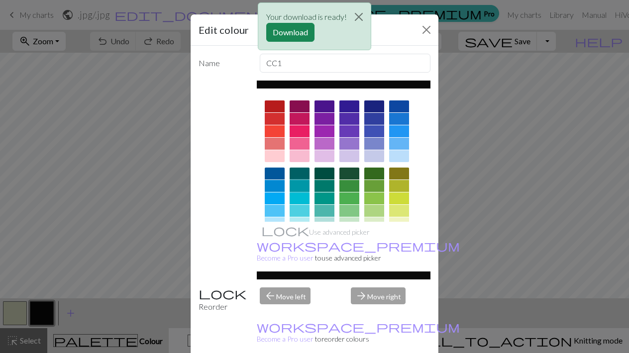
click at [301, 184] on div at bounding box center [299, 186] width 20 height 12
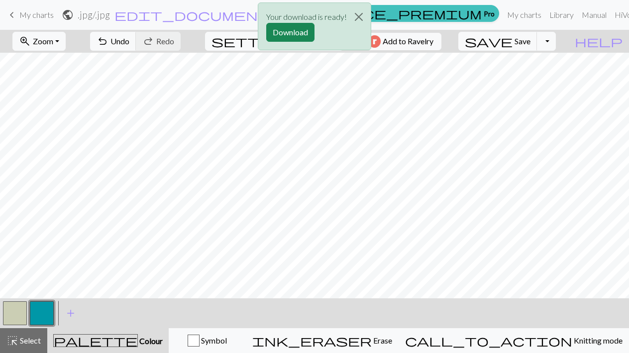
scroll to position [446, 0]
click at [542, 45] on div "Your download is ready! Download" at bounding box center [314, 29] width 629 height 58
click at [563, 41] on div "Your download is ready! Download" at bounding box center [314, 29] width 629 height 58
click at [542, 43] on div "Your download is ready! Download" at bounding box center [314, 29] width 629 height 58
click at [555, 46] on div "Your download is ready! Download" at bounding box center [314, 29] width 629 height 58
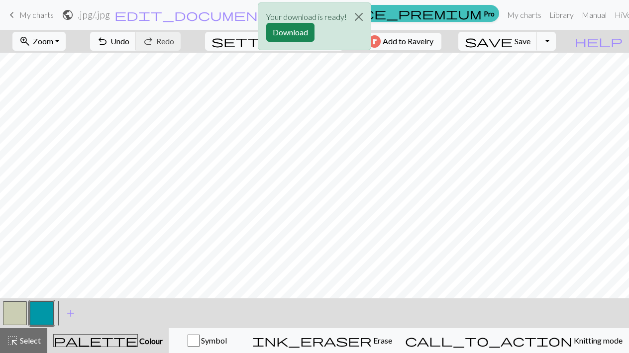
click at [563, 40] on div "Your download is ready! Download" at bounding box center [314, 29] width 629 height 58
click at [298, 34] on button "Download" at bounding box center [290, 32] width 48 height 19
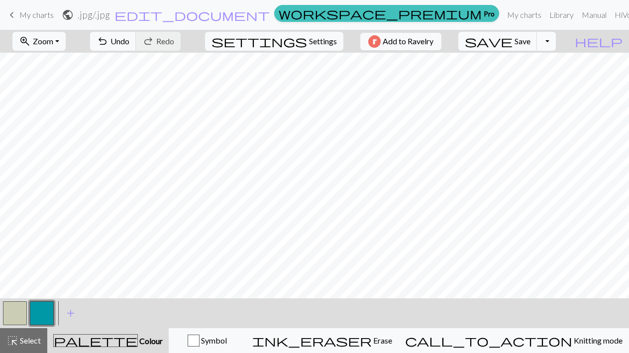
click at [556, 39] on button "Toggle Dropdown" at bounding box center [546, 41] width 19 height 19
click at [524, 74] on button "save_alt Download" at bounding box center [473, 79] width 164 height 16
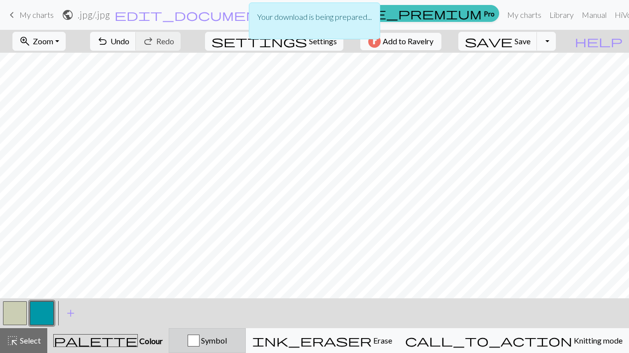
click at [199, 342] on div "button" at bounding box center [194, 341] width 12 height 12
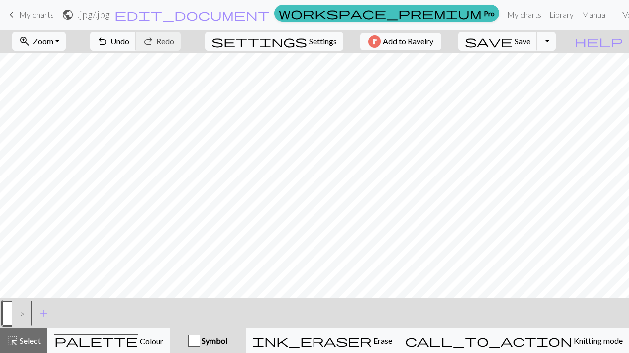
click at [200, 342] on div "button" at bounding box center [194, 341] width 12 height 12
click at [19, 316] on div ">" at bounding box center [20, 313] width 16 height 27
click at [7, 312] on button "button" at bounding box center [15, 313] width 24 height 24
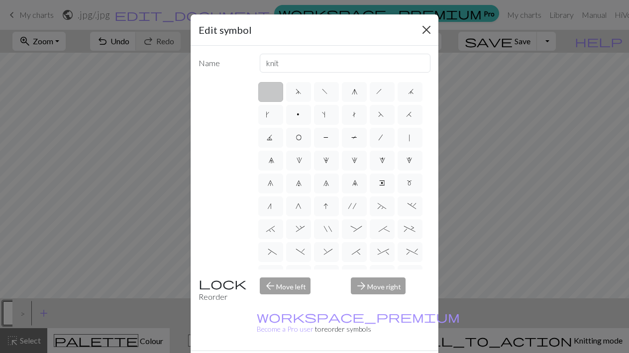
click at [423, 27] on button "Close" at bounding box center [426, 30] width 16 height 16
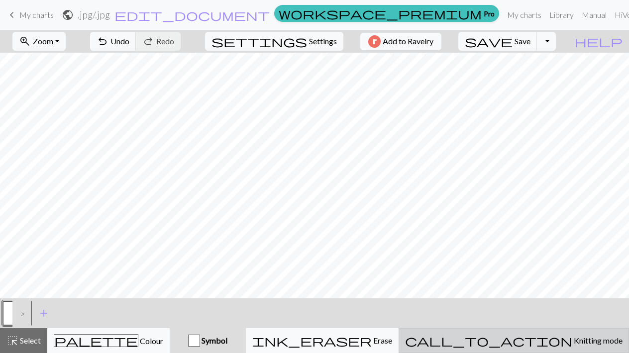
click at [542, 345] on div "call_to_action Knitting mode Knitting mode" at bounding box center [513, 341] width 217 height 12
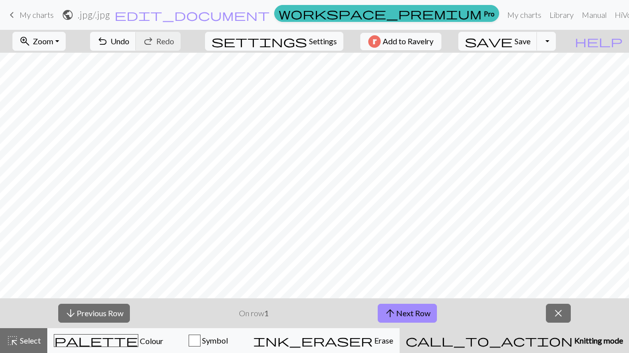
click at [572, 343] on span "Knitting mode" at bounding box center [597, 340] width 50 height 9
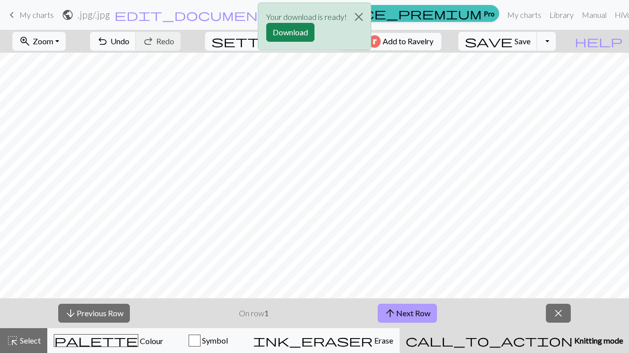
click at [414, 315] on button "arrow_upward Next Row" at bounding box center [406, 313] width 59 height 19
click at [414, 316] on button "arrow_upward Next Row" at bounding box center [406, 313] width 59 height 19
click at [404, 314] on button "arrow_upward Next Row" at bounding box center [406, 313] width 59 height 19
click at [292, 29] on button "Download" at bounding box center [290, 32] width 48 height 19
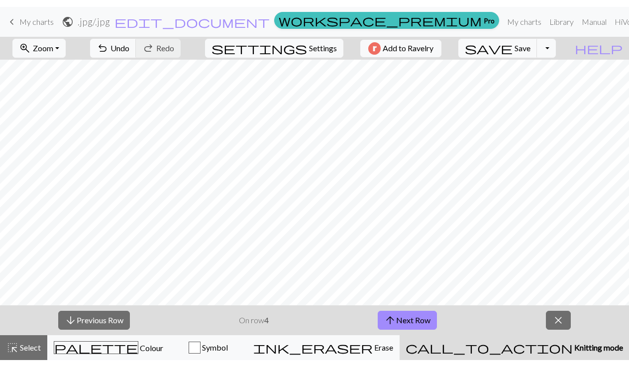
scroll to position [432, 80]
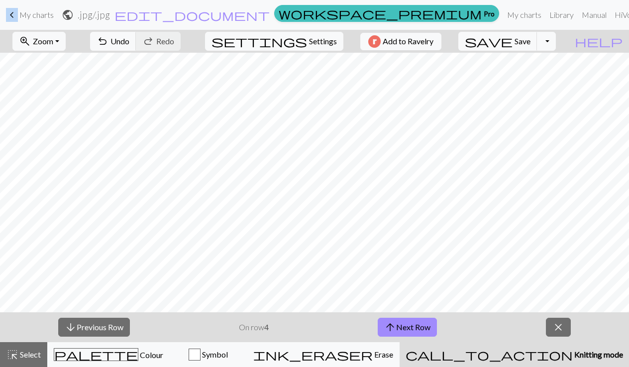
click at [3, 10] on div "keyboard_arrow_left My charts public .jpg / .jpg edit_document Edit settings wo…" at bounding box center [314, 15] width 629 height 20
click at [102, 326] on button "arrow_downward Previous Row" at bounding box center [94, 327] width 72 height 19
click at [102, 327] on button "arrow_downward Previous Row" at bounding box center [94, 327] width 72 height 19
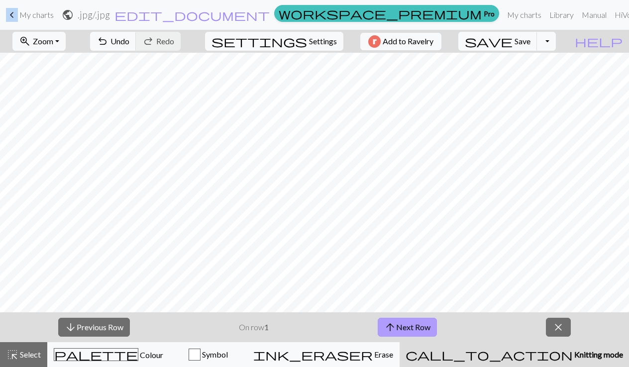
click at [411, 331] on button "arrow_upward Next Row" at bounding box center [406, 327] width 59 height 19
click at [408, 324] on button "arrow_upward Next Row" at bounding box center [406, 327] width 59 height 19
click at [404, 330] on button "arrow_upward Next Row" at bounding box center [406, 327] width 59 height 19
click at [394, 324] on span "arrow_upward" at bounding box center [390, 327] width 12 height 14
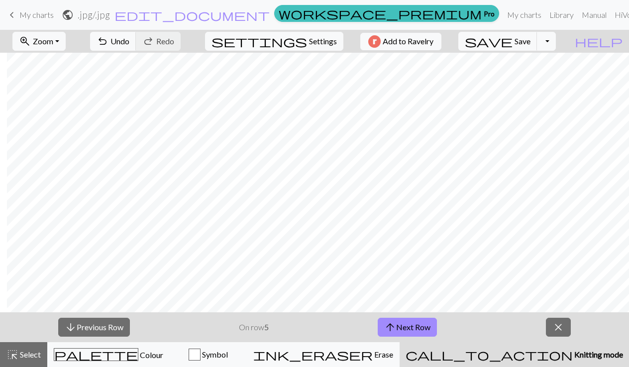
scroll to position [432, 17]
click at [406, 326] on button "arrow_upward Next Row" at bounding box center [406, 327] width 59 height 19
click at [402, 327] on button "arrow_upward Next Row" at bounding box center [406, 327] width 59 height 19
click at [392, 330] on span "arrow_upward" at bounding box center [390, 327] width 12 height 14
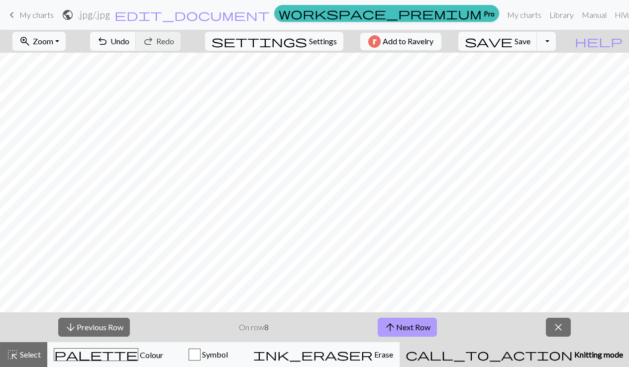
click at [402, 324] on button "arrow_upward Next Row" at bounding box center [406, 327] width 59 height 19
click at [395, 326] on span "arrow_upward" at bounding box center [390, 327] width 12 height 14
click at [417, 327] on button "arrow_upward Next Row" at bounding box center [408, 327] width 59 height 19
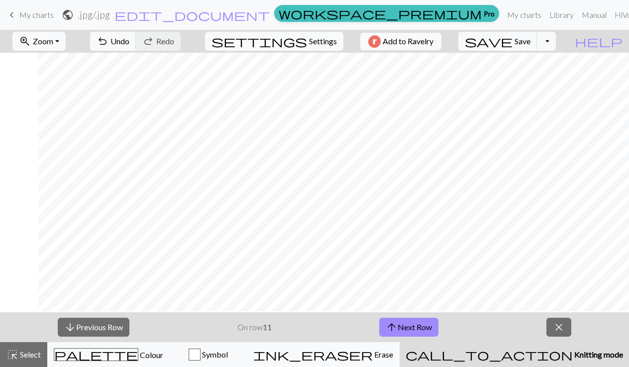
scroll to position [431, 59]
click at [401, 323] on button "arrow_upward Next Row" at bounding box center [408, 327] width 59 height 19
click at [411, 325] on button "arrow_upward Next Row" at bounding box center [408, 327] width 59 height 19
click at [414, 325] on button "arrow_upward Next Row" at bounding box center [408, 327] width 59 height 19
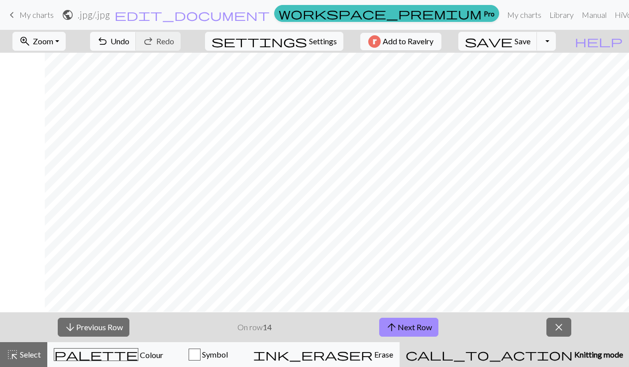
scroll to position [431, 60]
click at [405, 324] on button "arrow_upward Next Row" at bounding box center [408, 327] width 59 height 19
click at [413, 328] on button "arrow_upward Next Row" at bounding box center [408, 327] width 59 height 19
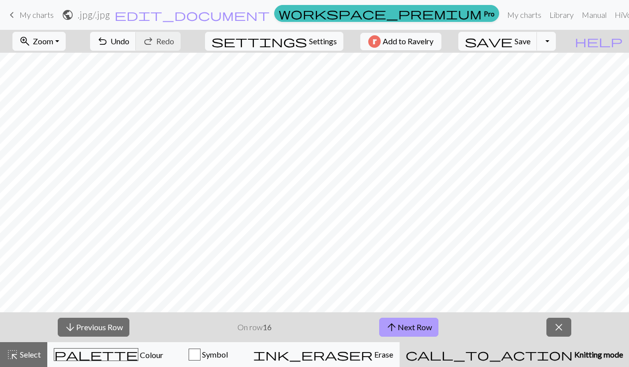
click at [399, 324] on button "arrow_upward Next Row" at bounding box center [408, 327] width 59 height 19
click at [402, 323] on button "arrow_upward Next Row" at bounding box center [408, 327] width 59 height 19
click at [409, 325] on button "arrow_upward Next Row" at bounding box center [408, 327] width 59 height 19
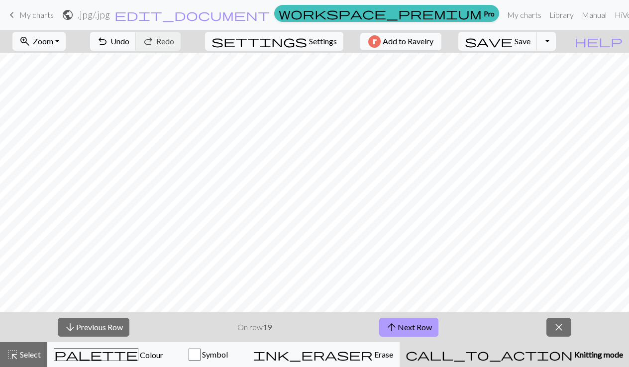
click at [407, 329] on button "arrow_upward Next Row" at bounding box center [408, 327] width 59 height 19
click at [405, 328] on button "arrow_upward Next Row" at bounding box center [408, 327] width 59 height 19
click at [418, 332] on button "arrow_upward Next Row" at bounding box center [408, 327] width 59 height 19
click at [422, 324] on button "arrow_upward Next Row" at bounding box center [408, 327] width 59 height 19
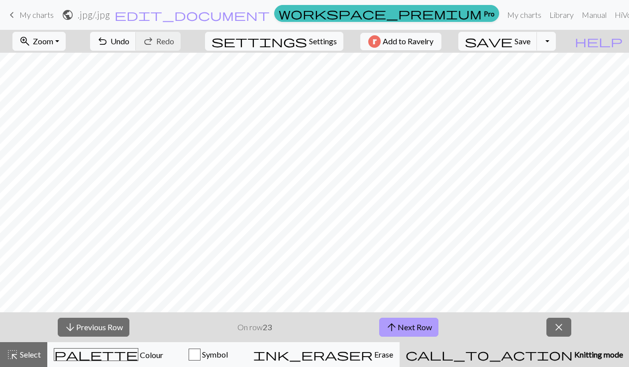
click at [412, 333] on button "arrow_upward Next Row" at bounding box center [408, 327] width 59 height 19
click at [396, 323] on span "arrow_upward" at bounding box center [391, 327] width 12 height 14
click at [420, 323] on button "arrow_upward Next Row" at bounding box center [408, 327] width 59 height 19
click at [401, 320] on button "arrow_upward Next Row" at bounding box center [408, 327] width 59 height 19
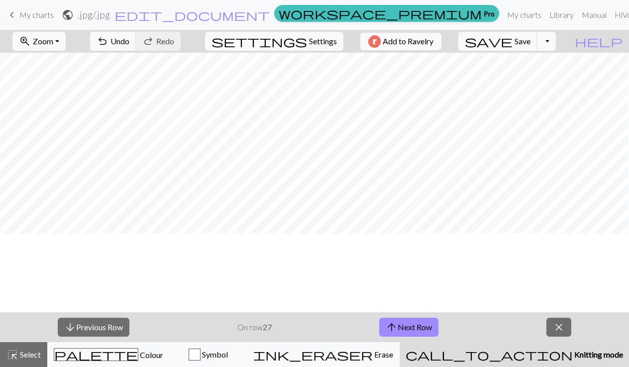
scroll to position [212, 41]
click at [401, 329] on button "arrow_upward Next Row" at bounding box center [408, 327] width 59 height 19
click at [393, 324] on span "arrow_upward" at bounding box center [391, 327] width 12 height 14
click at [407, 324] on button "arrow_upward Next Row" at bounding box center [408, 327] width 59 height 19
click at [395, 326] on span "arrow_upward" at bounding box center [391, 327] width 12 height 14
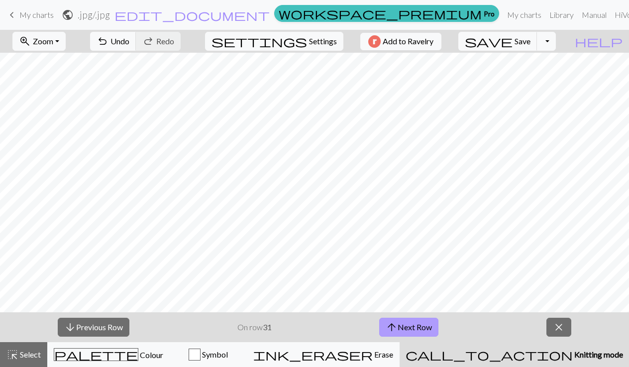
click at [413, 322] on button "arrow_upward Next Row" at bounding box center [408, 327] width 59 height 19
click at [398, 325] on button "arrow_upward Next Row" at bounding box center [408, 327] width 59 height 19
click at [413, 324] on button "arrow_upward Next Row" at bounding box center [408, 327] width 59 height 19
click at [430, 322] on button "arrow_upward Next Row" at bounding box center [408, 327] width 59 height 19
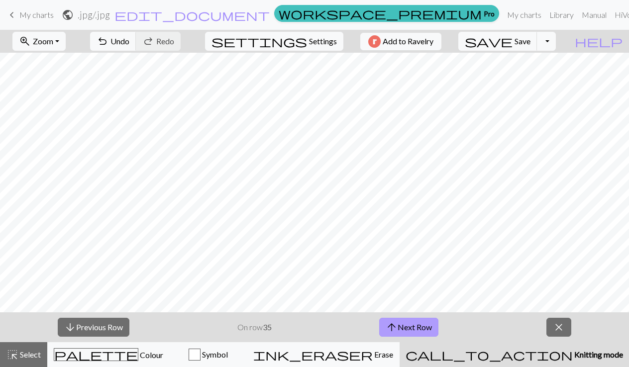
click at [401, 326] on button "arrow_upward Next Row" at bounding box center [408, 327] width 59 height 19
click at [420, 322] on button "arrow_upward Next Row" at bounding box center [408, 327] width 59 height 19
click at [409, 325] on button "arrow_upward Next Row" at bounding box center [408, 327] width 59 height 19
click at [396, 321] on span "arrow_upward" at bounding box center [391, 327] width 12 height 14
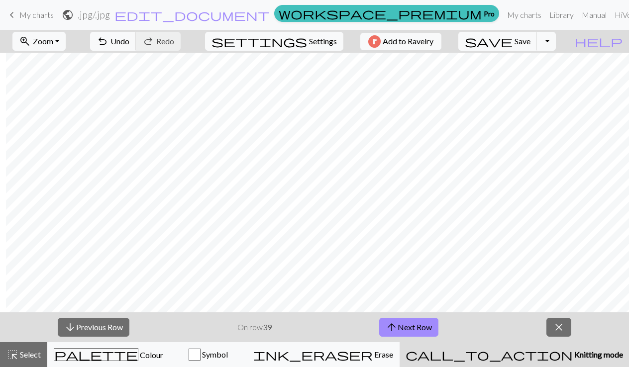
scroll to position [147, 80]
click at [394, 326] on span "arrow_upward" at bounding box center [391, 327] width 12 height 14
click at [401, 328] on button "arrow_upward Next Row" at bounding box center [408, 327] width 59 height 19
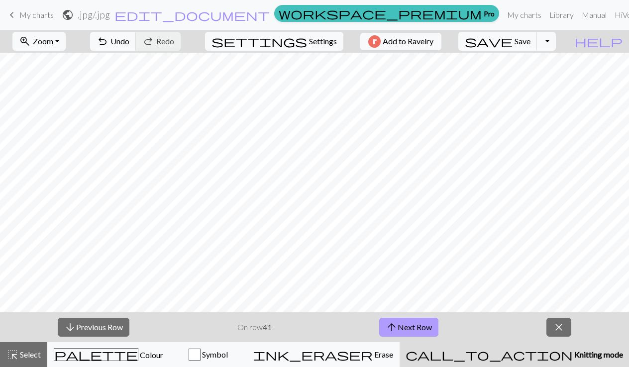
click at [401, 324] on button "arrow_upward Next Row" at bounding box center [408, 327] width 59 height 19
click at [400, 322] on button "arrow_upward Next Row" at bounding box center [408, 327] width 59 height 19
click at [408, 328] on button "arrow_upward Next Row" at bounding box center [408, 327] width 59 height 19
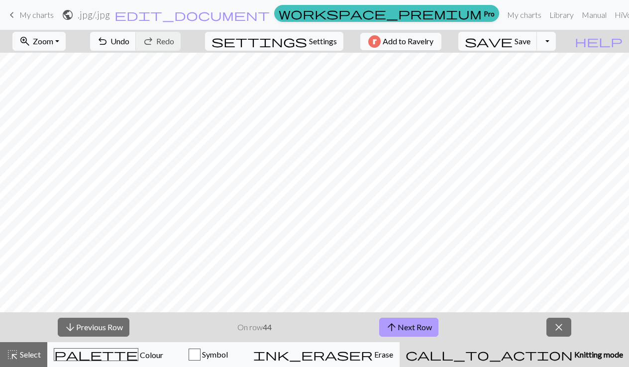
click at [393, 323] on span "arrow_upward" at bounding box center [391, 327] width 12 height 14
click at [399, 329] on button "arrow_upward Next Row" at bounding box center [408, 327] width 59 height 19
click at [116, 325] on button "arrow_downward Previous Row" at bounding box center [94, 327] width 72 height 19
click at [402, 331] on button "arrow_upward Next Row" at bounding box center [408, 327] width 59 height 19
click at [393, 330] on span "arrow_upward" at bounding box center [391, 327] width 12 height 14
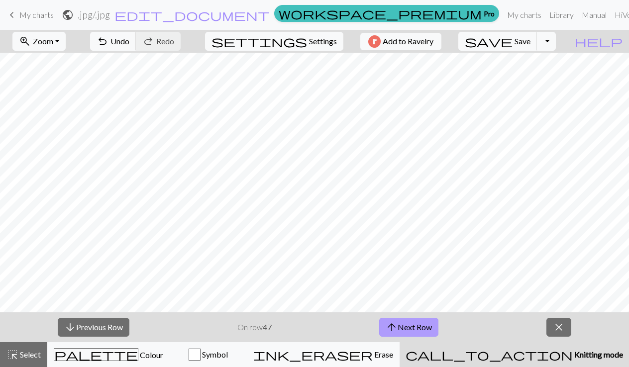
click at [393, 324] on span "arrow_upward" at bounding box center [391, 327] width 12 height 14
click at [401, 325] on button "arrow_upward Next Row" at bounding box center [408, 327] width 59 height 19
click at [406, 327] on button "arrow_upward Next Row" at bounding box center [408, 327] width 59 height 19
click at [405, 326] on button "arrow_upward Next Row" at bounding box center [408, 327] width 59 height 19
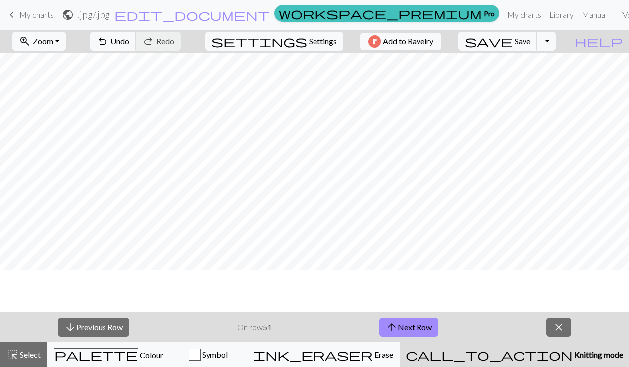
scroll to position [30, 80]
click at [417, 324] on button "arrow_upward Next Row" at bounding box center [408, 327] width 59 height 19
click at [413, 320] on button "arrow_upward Next Row" at bounding box center [408, 327] width 59 height 19
click at [390, 329] on span "arrow_upward" at bounding box center [391, 327] width 12 height 14
click at [416, 320] on button "arrow_upward Next Row" at bounding box center [408, 327] width 59 height 19
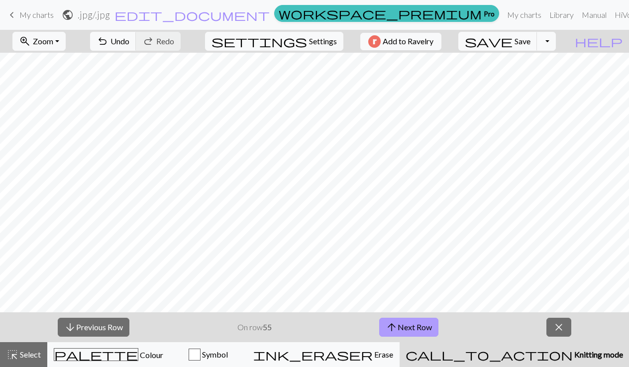
click at [412, 325] on button "arrow_upward Next Row" at bounding box center [408, 327] width 59 height 19
click at [410, 325] on button "arrow_upward Next Row" at bounding box center [408, 327] width 59 height 19
click at [414, 326] on button "arrow_upward Next Row" at bounding box center [408, 327] width 59 height 19
click at [405, 325] on button "arrow_upward Next Row" at bounding box center [408, 327] width 59 height 19
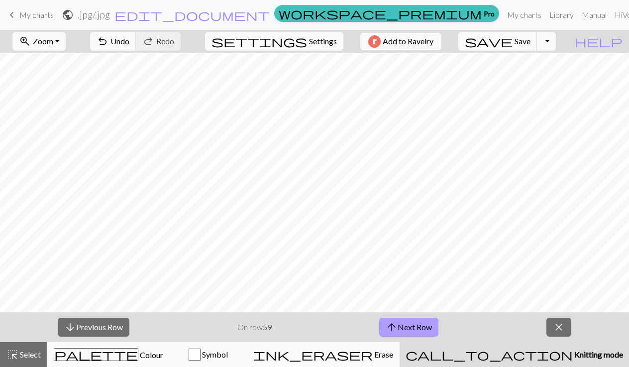
click at [411, 324] on button "arrow_upward Next Row" at bounding box center [408, 327] width 59 height 19
click at [403, 322] on button "arrow_upward Next Row" at bounding box center [408, 327] width 59 height 19
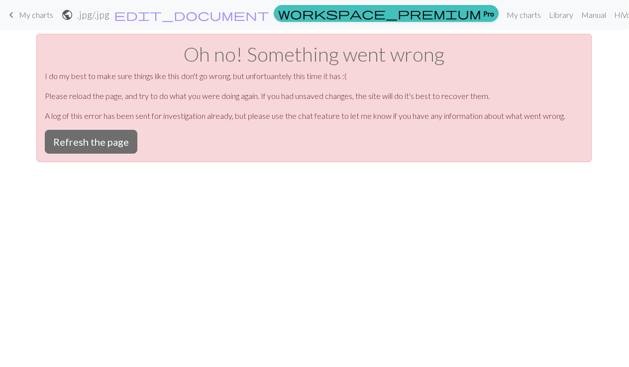
scroll to position [0, 0]
click at [110, 147] on button "Refresh the page" at bounding box center [91, 142] width 93 height 24
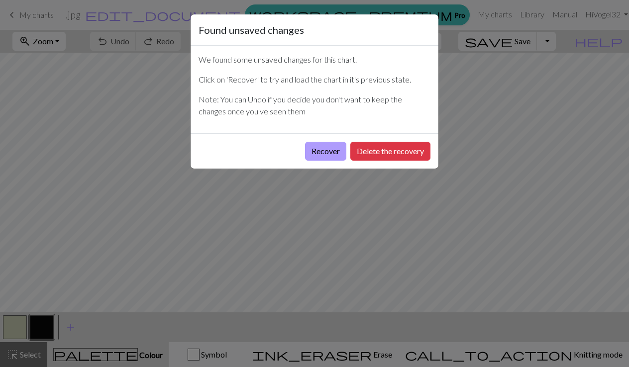
click at [332, 151] on button "Recover" at bounding box center [325, 151] width 41 height 19
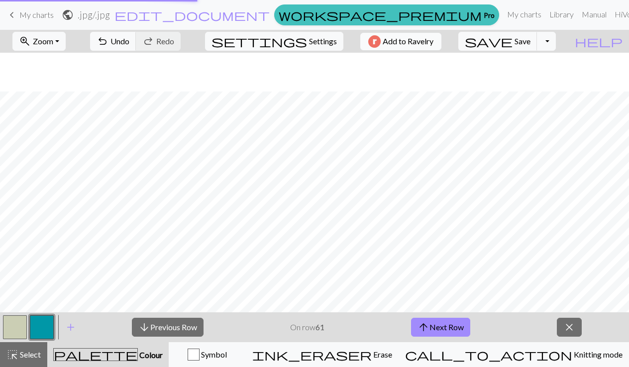
scroll to position [412, 0]
